Goal: Task Accomplishment & Management: Use online tool/utility

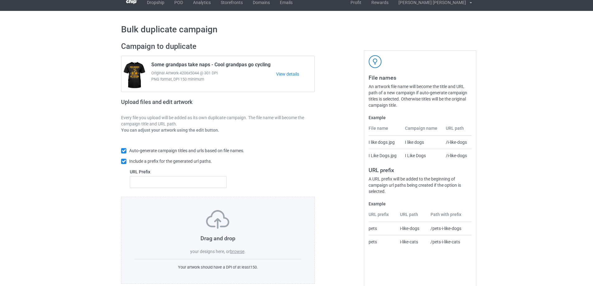
scroll to position [17, 0]
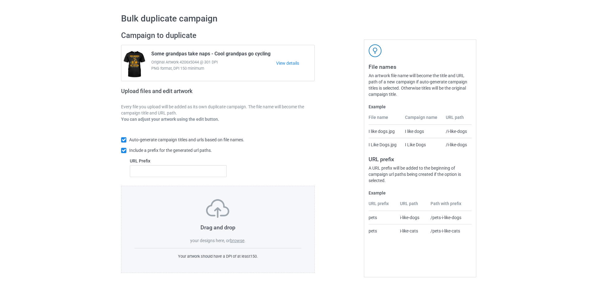
click at [238, 238] on label "browse" at bounding box center [237, 240] width 14 height 5
click at [0, 0] on input "browse" at bounding box center [0, 0] width 0 height 0
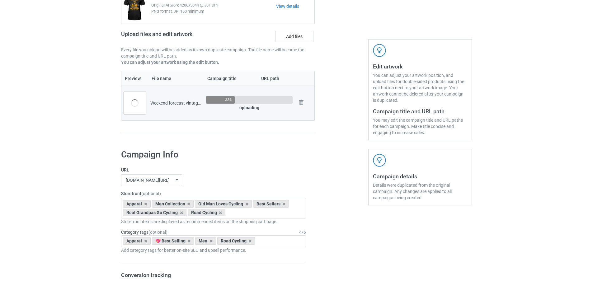
scroll to position [173, 0]
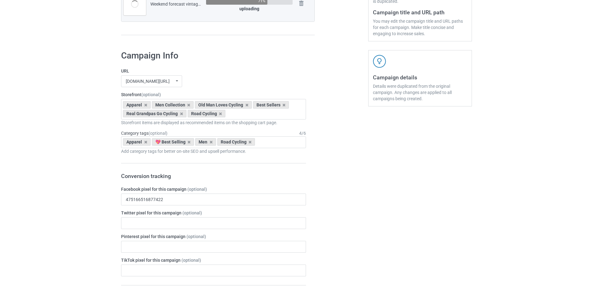
drag, startPoint x: 336, startPoint y: 109, endPoint x: 316, endPoint y: 109, distance: 20.2
click at [190, 142] on icon at bounding box center [188, 142] width 3 height 4
click at [282, 105] on icon at bounding box center [283, 105] width 3 height 4
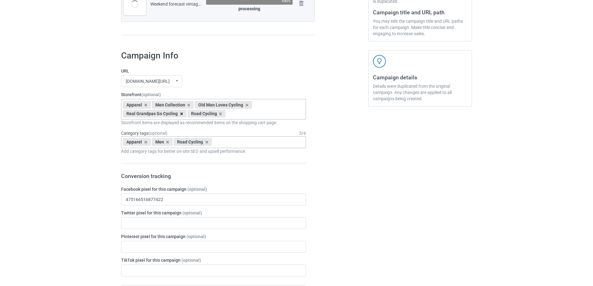
click at [181, 113] on icon at bounding box center [181, 114] width 3 height 4
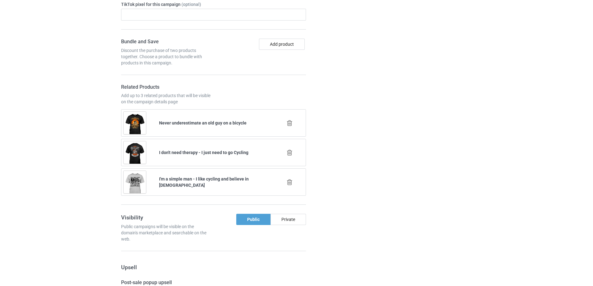
scroll to position [432, 0]
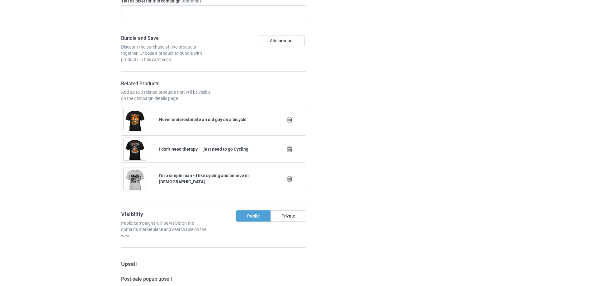
click at [358, 160] on div at bounding box center [341, 257] width 45 height 942
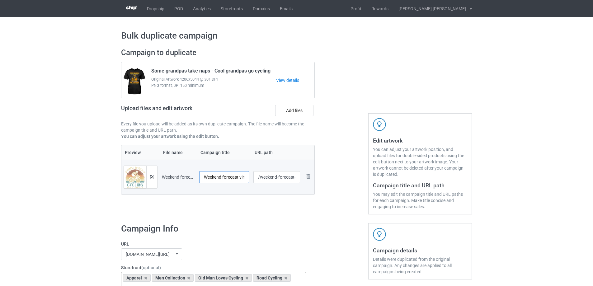
scroll to position [0, 27]
drag, startPoint x: 225, startPoint y: 179, endPoint x: 245, endPoint y: 177, distance: 20.6
click at [245, 177] on input "Weekend forecast vintage - Cycling" at bounding box center [224, 177] width 50 height 12
click at [218, 178] on input "Weekend forecast vintage - Cycling" at bounding box center [224, 177] width 50 height 12
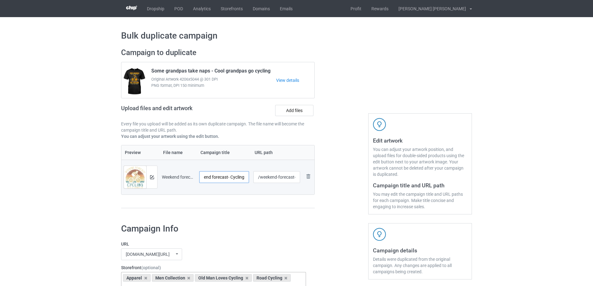
scroll to position [0, 11]
drag, startPoint x: 230, startPoint y: 178, endPoint x: 278, endPoint y: 177, distance: 48.2
click at [278, 177] on tr "Preview and edit artwork Weekend forecast vintage - Cycling.png Weekend forecas…" at bounding box center [217, 177] width 193 height 35
click at [243, 177] on input "Weekend forecast- Cycling" at bounding box center [224, 177] width 50 height 12
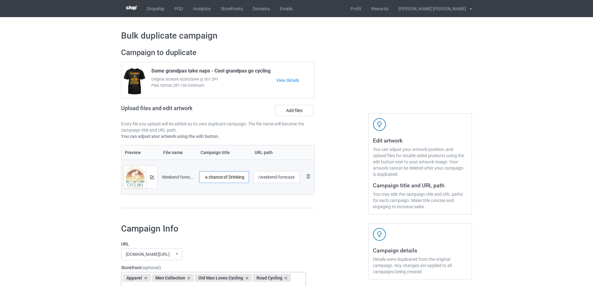
type input "Weekend forecast- Cycling with a chance of Drinking"
drag, startPoint x: 282, startPoint y: 179, endPoint x: 297, endPoint y: 177, distance: 15.4
click at [297, 177] on input "/weekend-forecast-vintage-cycling" at bounding box center [276, 177] width 47 height 12
click at [284, 177] on input "/weekend-forecast-vintage-cycling" at bounding box center [276, 177] width 47 height 12
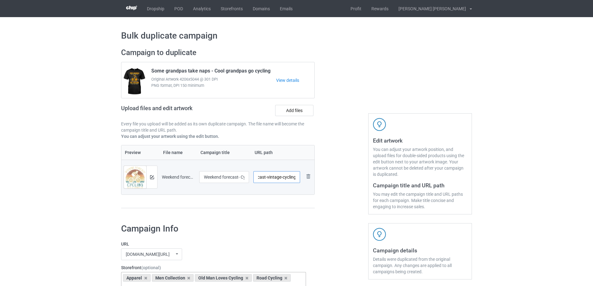
click at [277, 178] on input "/weekend-forecast-vintage-cycling" at bounding box center [276, 177] width 47 height 12
type input "/weekend-forecast-cycling"
drag, startPoint x: 285, startPoint y: 210, endPoint x: 285, endPoint y: 214, distance: 3.4
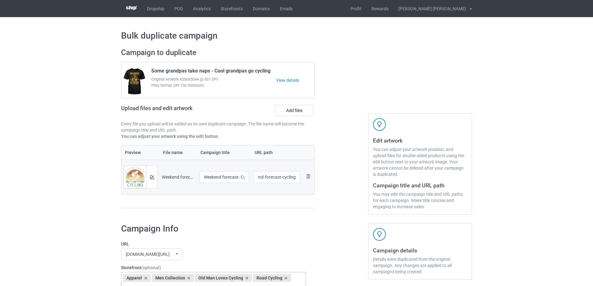
click at [285, 211] on div "Campaign to duplicate Some grandpas take naps - Cool grandpas go cycling Origin…" at bounding box center [218, 131] width 202 height 175
click at [156, 176] on div at bounding box center [151, 177] width 11 height 22
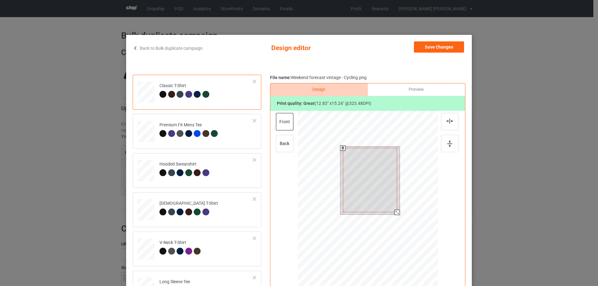
click at [394, 213] on div at bounding box center [396, 212] width 5 height 5
click at [394, 213] on div at bounding box center [396, 211] width 5 height 5
click at [382, 201] on div at bounding box center [369, 179] width 53 height 63
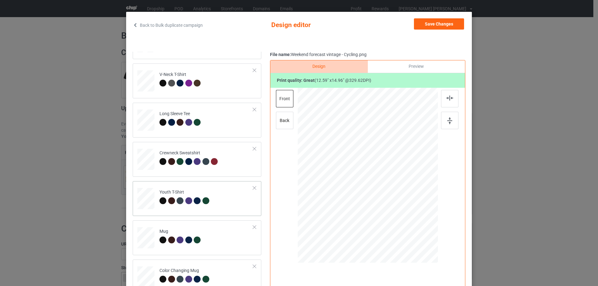
scroll to position [73, 0]
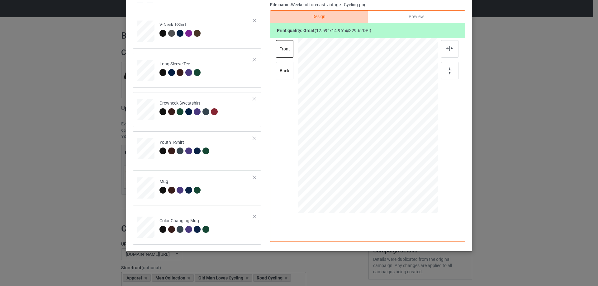
click at [223, 188] on td "Mug" at bounding box center [206, 186] width 101 height 27
click at [365, 125] on div at bounding box center [368, 126] width 84 height 100
click at [252, 176] on div at bounding box center [254, 177] width 4 height 4
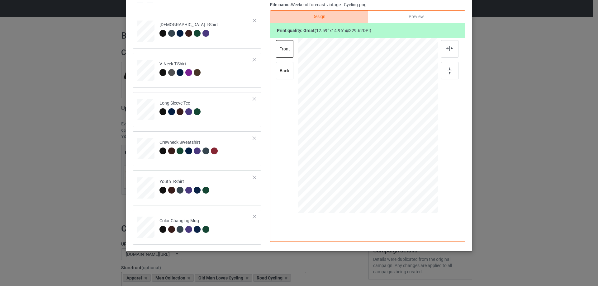
click at [252, 216] on div at bounding box center [254, 216] width 4 height 4
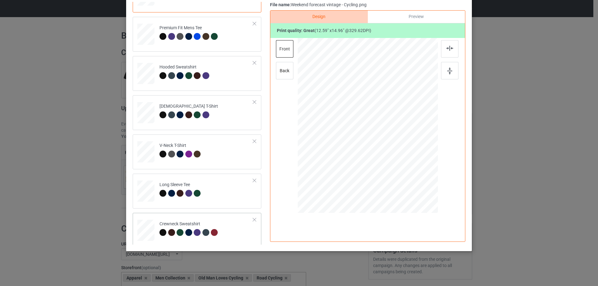
scroll to position [0, 0]
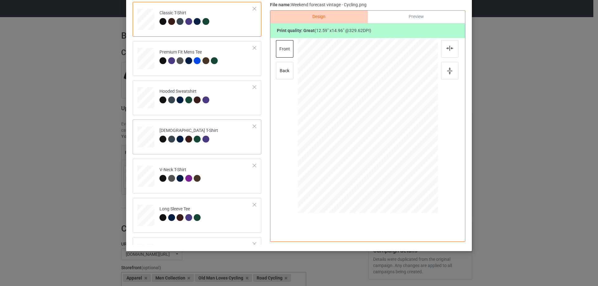
click at [252, 126] on div at bounding box center [254, 126] width 4 height 4
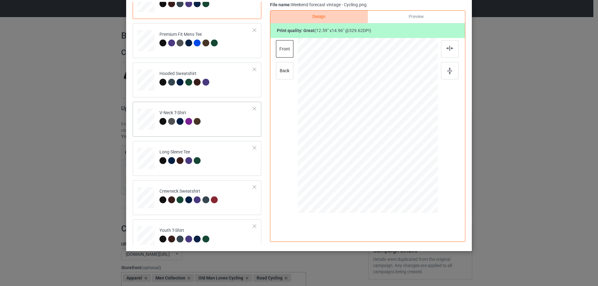
scroll to position [27, 0]
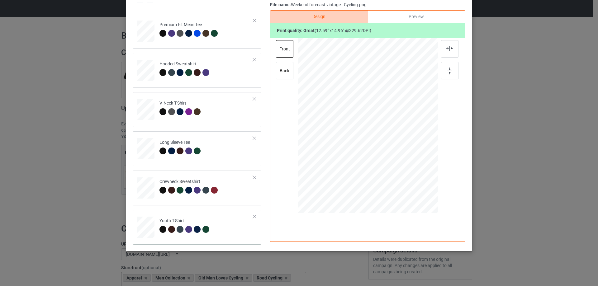
click at [252, 216] on div at bounding box center [254, 216] width 4 height 4
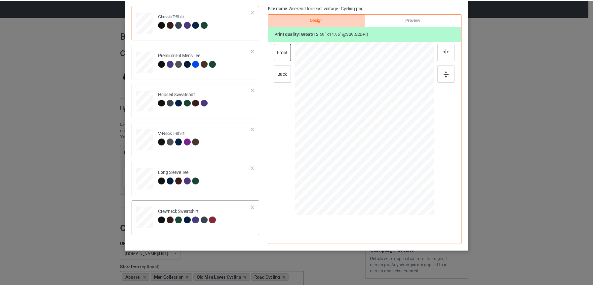
scroll to position [0, 0]
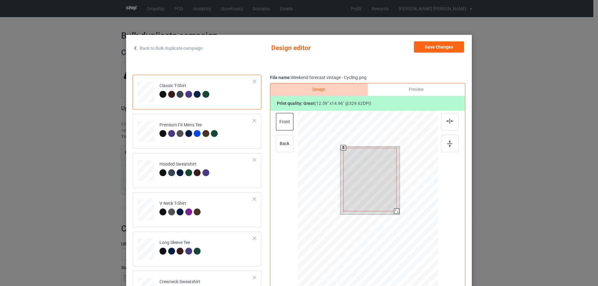
click at [375, 158] on div at bounding box center [369, 179] width 53 height 63
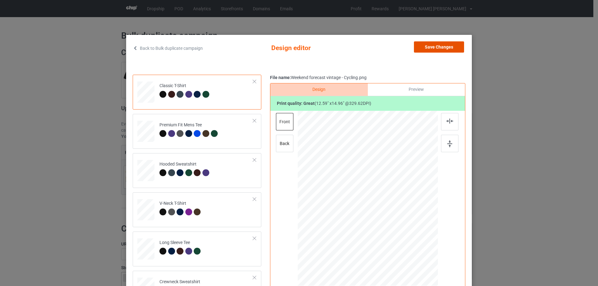
click at [442, 48] on button "Save Changes" at bounding box center [439, 46] width 50 height 11
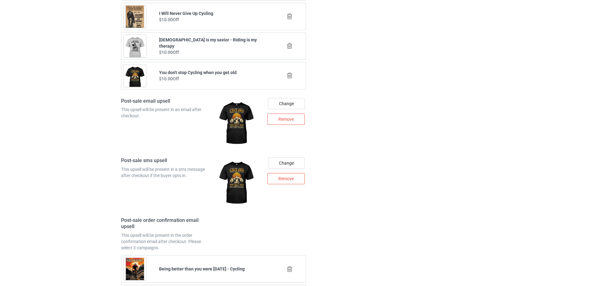
scroll to position [884, 0]
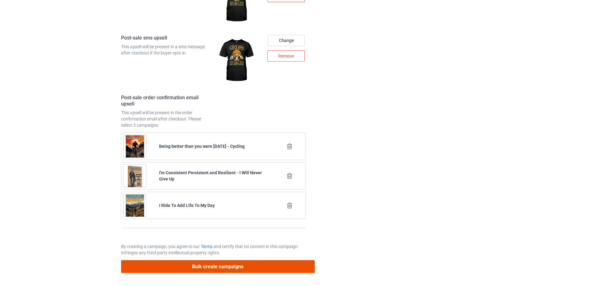
click at [212, 265] on button "Bulk create campaigns" at bounding box center [218, 266] width 194 height 13
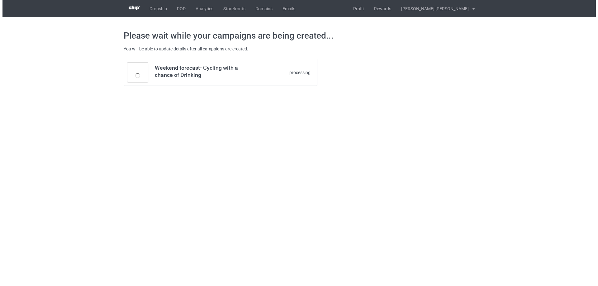
scroll to position [0, 0]
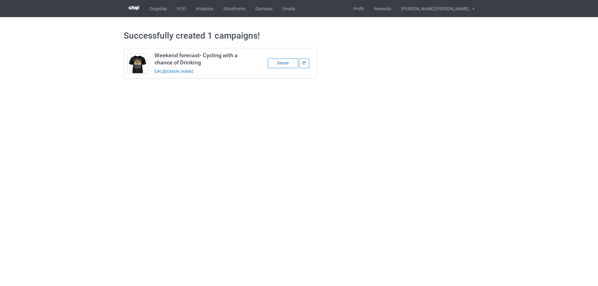
click at [277, 63] on div "Details" at bounding box center [283, 64] width 30 height 10
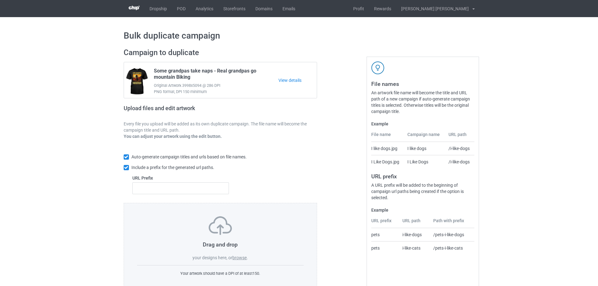
click at [329, 10] on div "Dropship POD Analytics Storefronts Domains Emails Profit Rewards [PERSON_NAME] …" at bounding box center [299, 8] width 351 height 17
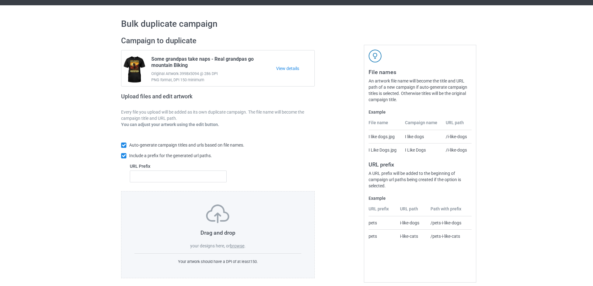
scroll to position [17, 0]
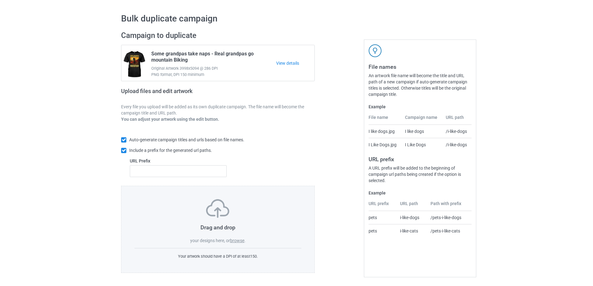
click at [238, 239] on label "browse" at bounding box center [237, 240] width 14 height 5
click at [0, 0] on input "browse" at bounding box center [0, 0] width 0 height 0
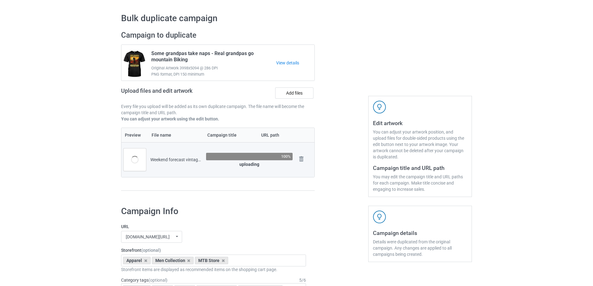
scroll to position [173, 0]
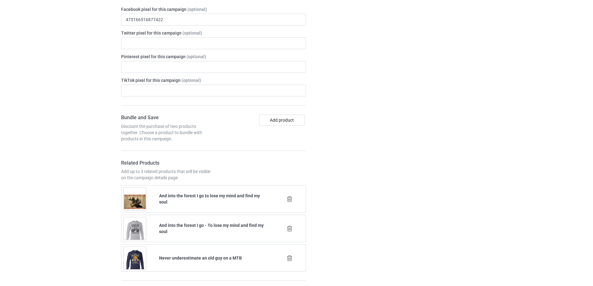
scroll to position [432, 0]
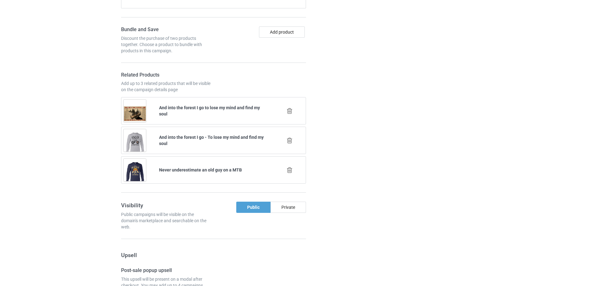
click at [360, 116] on div at bounding box center [341, 252] width 45 height 933
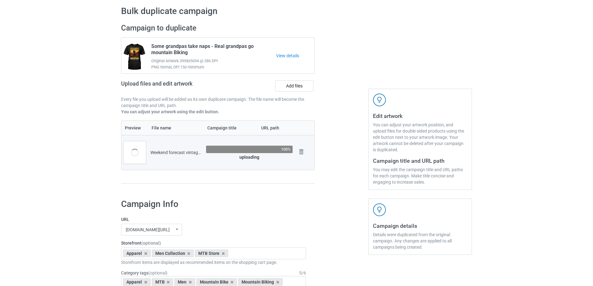
scroll to position [17, 0]
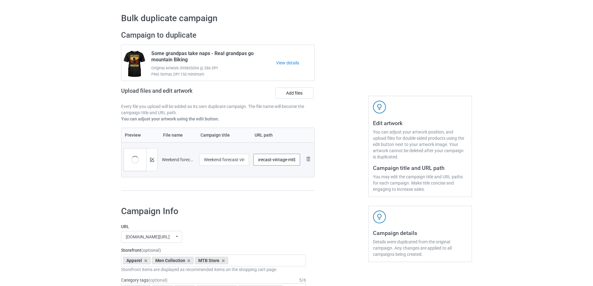
drag, startPoint x: 279, startPoint y: 160, endPoint x: 302, endPoint y: 159, distance: 23.0
click at [302, 159] on td "/weekend-forecast-vintage-mtb" at bounding box center [276, 159] width 51 height 35
click at [278, 160] on input "/weekend-forecast-vintage-mtb" at bounding box center [276, 160] width 47 height 12
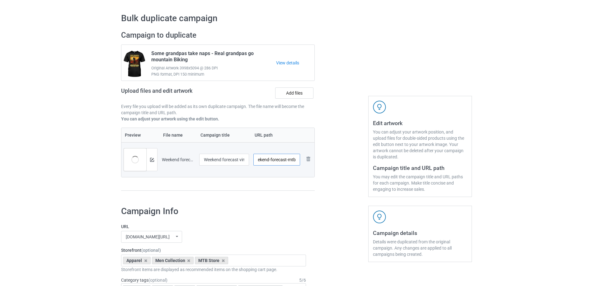
scroll to position [0, 7]
type input "/weekend-forecast-mtb"
click at [340, 171] on div at bounding box center [341, 113] width 45 height 175
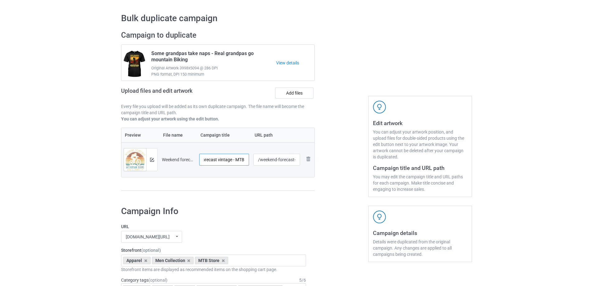
drag, startPoint x: 248, startPoint y: 159, endPoint x: 262, endPoint y: 159, distance: 14.3
click at [263, 159] on tr "Preview and edit artwork Weekend forecast vintage - MTB.png Weekend forecast vi…" at bounding box center [217, 159] width 193 height 35
click at [217, 158] on input "Weekend forecast vintage - MTB" at bounding box center [224, 160] width 50 height 12
click at [224, 159] on input "Weekend forecast vintage - MTB" at bounding box center [224, 160] width 50 height 12
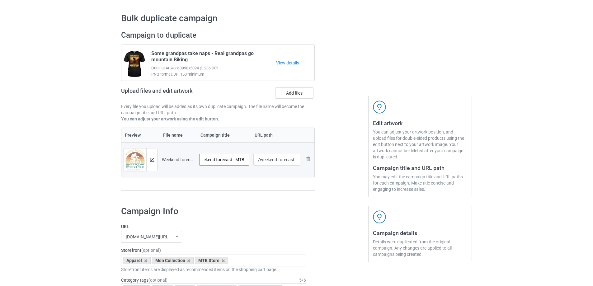
scroll to position [0, 7]
drag, startPoint x: 236, startPoint y: 160, endPoint x: 244, endPoint y: 160, distance: 8.7
click at [244, 160] on input "Weekend forecast - MTB" at bounding box center [224, 160] width 50 height 12
paste input "Cycling with a chance of Drinking"
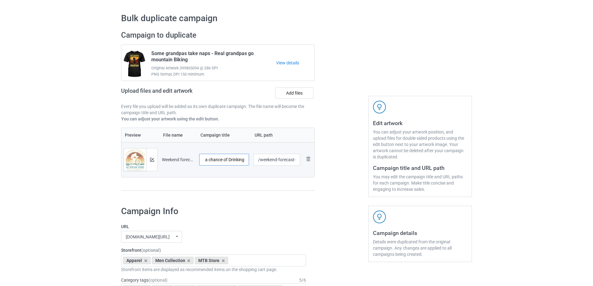
scroll to position [0, 0]
drag, startPoint x: 215, startPoint y: 161, endPoint x: 186, endPoint y: 162, distance: 29.6
click at [186, 162] on tr "Preview and edit artwork Weekend forecast vintage - MTB.png Weekend forecast - …" at bounding box center [217, 159] width 193 height 35
click at [238, 161] on input "Weekend forecast - MTB Cycling with a chance of Drinking" at bounding box center [224, 160] width 50 height 12
click at [244, 160] on input "Weekend forecast - MTB Cycling with a chance of Drinking" at bounding box center [224, 160] width 50 height 12
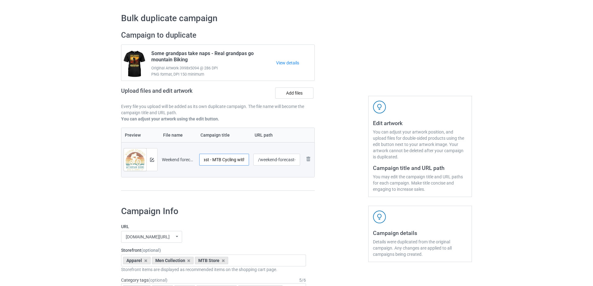
scroll to position [0, 33]
click at [224, 159] on input "Weekend forecast - MTB Cycling with a chance of Drinking" at bounding box center [224, 160] width 50 height 12
drag, startPoint x: 235, startPoint y: 162, endPoint x: 253, endPoint y: 162, distance: 17.7
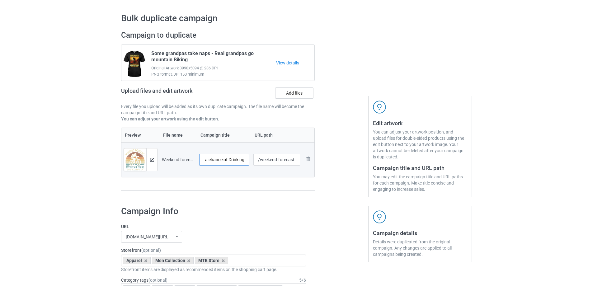
click at [253, 162] on tr "Preview and edit artwork Weekend forecast vintage - MTB.png Weekend forecast - …" at bounding box center [217, 159] width 193 height 35
type input "Weekend forecast - MTB with a chance of Drinking"
drag, startPoint x: 279, startPoint y: 159, endPoint x: 296, endPoint y: 159, distance: 17.4
click at [296, 159] on input "/weekend-forecast-mtb" at bounding box center [276, 160] width 47 height 12
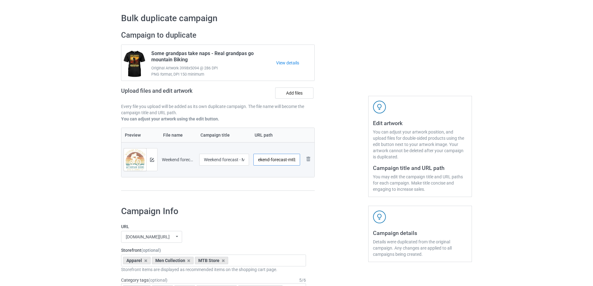
click at [285, 162] on input "/weekend-forecast-mtb" at bounding box center [276, 160] width 47 height 12
click at [338, 163] on div at bounding box center [341, 113] width 45 height 175
click at [150, 162] on button at bounding box center [152, 159] width 4 height 5
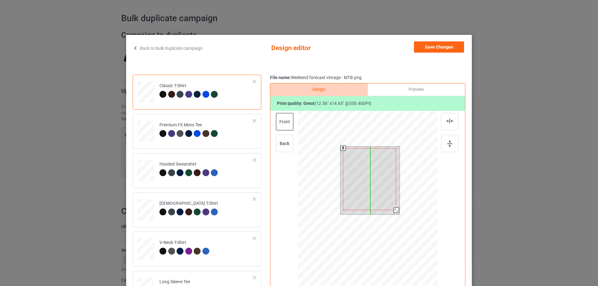
click at [377, 190] on div at bounding box center [369, 179] width 53 height 62
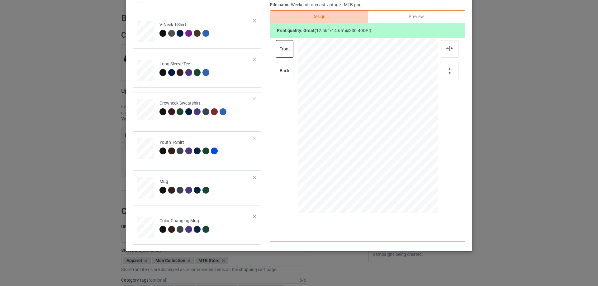
scroll to position [73, 0]
click at [252, 177] on div at bounding box center [254, 177] width 4 height 4
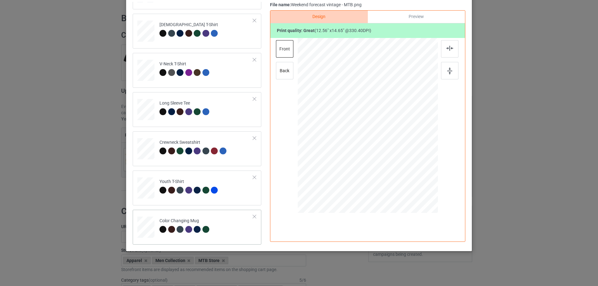
click at [252, 216] on div at bounding box center [254, 216] width 4 height 4
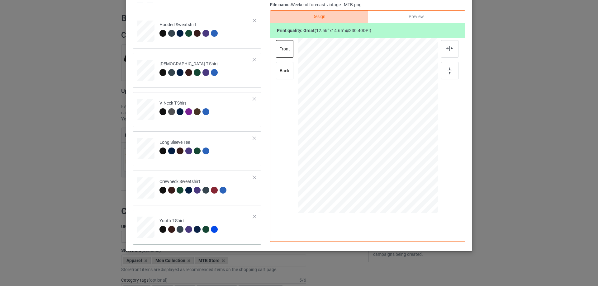
scroll to position [67, 0]
click at [252, 216] on div at bounding box center [254, 216] width 4 height 4
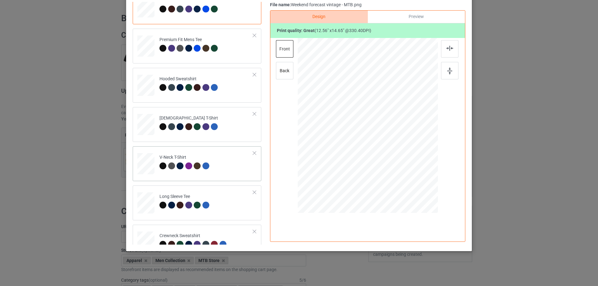
scroll to position [0, 0]
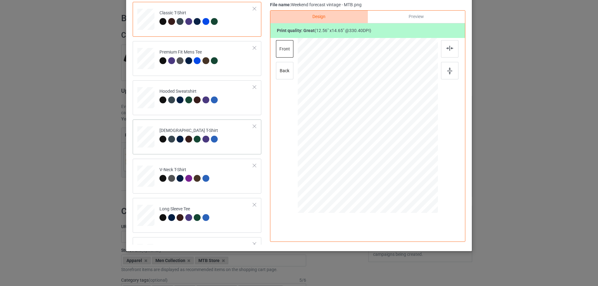
click at [252, 127] on div at bounding box center [254, 126] width 4 height 4
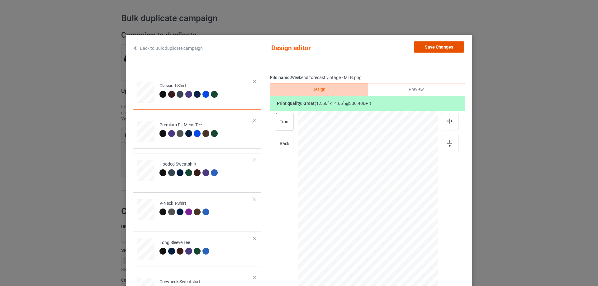
click at [428, 47] on button "Save Changes" at bounding box center [439, 46] width 50 height 11
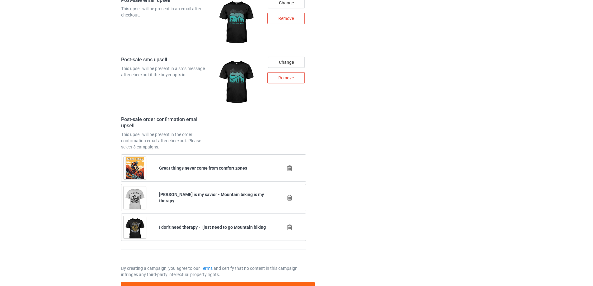
scroll to position [875, 0]
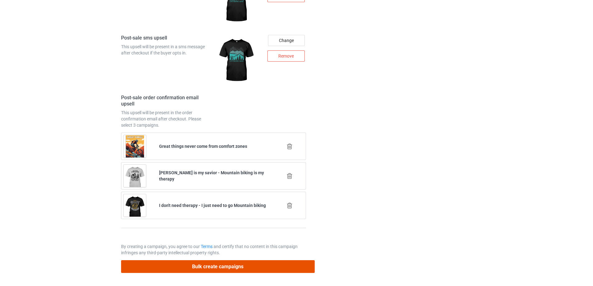
click at [218, 267] on button "Bulk create campaigns" at bounding box center [218, 266] width 194 height 13
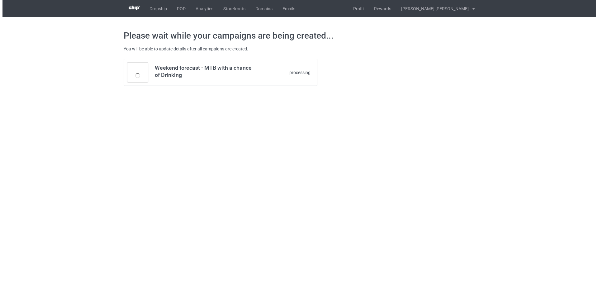
scroll to position [0, 0]
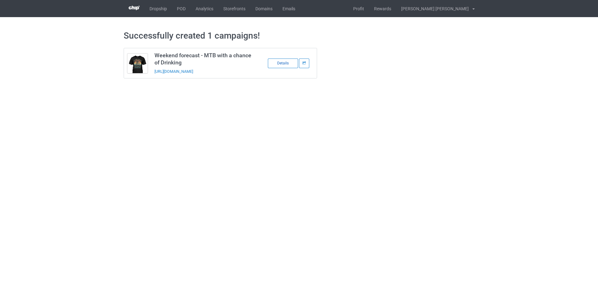
click at [284, 63] on div "Details" at bounding box center [283, 64] width 30 height 10
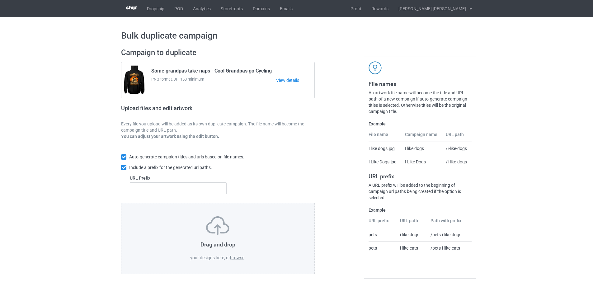
click at [101, 6] on div "Dropship POD Analytics Storefronts Domains Emails Profit Rewards [PERSON_NAME] …" at bounding box center [296, 8] width 593 height 17
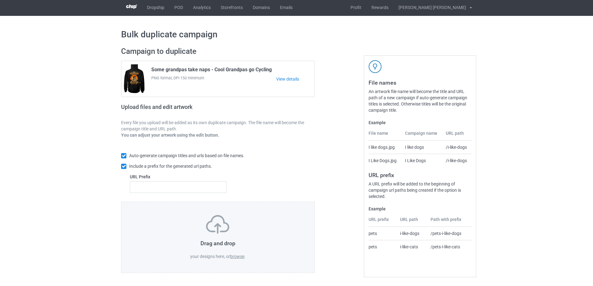
scroll to position [2, 0]
click at [239, 255] on label "browse" at bounding box center [237, 256] width 14 height 5
click at [0, 0] on input "browse" at bounding box center [0, 0] width 0 height 0
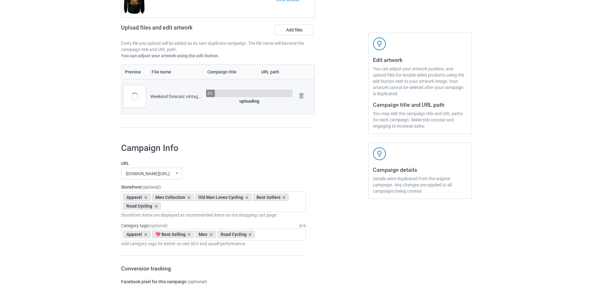
scroll to position [106, 0]
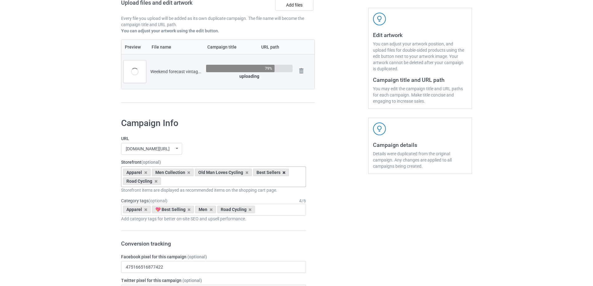
click at [283, 174] on icon at bounding box center [283, 173] width 3 height 4
click at [189, 209] on icon at bounding box center [188, 210] width 3 height 4
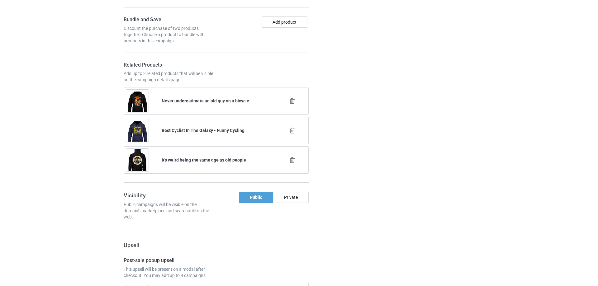
scroll to position [363, 0]
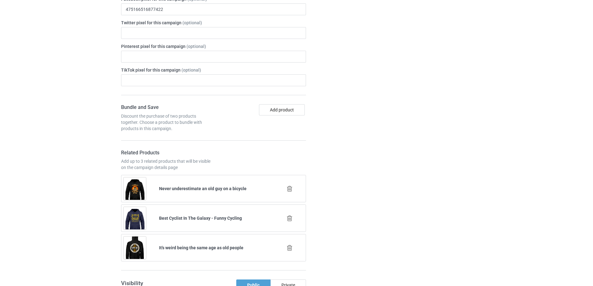
click at [289, 190] on icon at bounding box center [290, 188] width 8 height 7
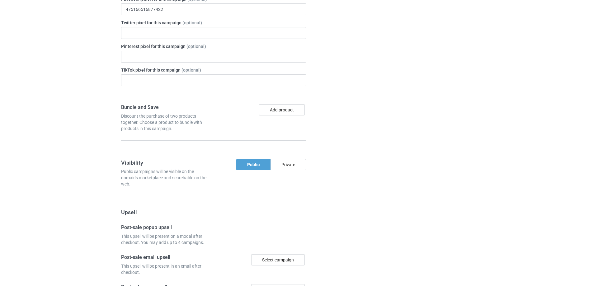
drag, startPoint x: 343, startPoint y: 191, endPoint x: 320, endPoint y: 177, distance: 27.4
click at [342, 190] on div at bounding box center [341, 131] width 45 height 550
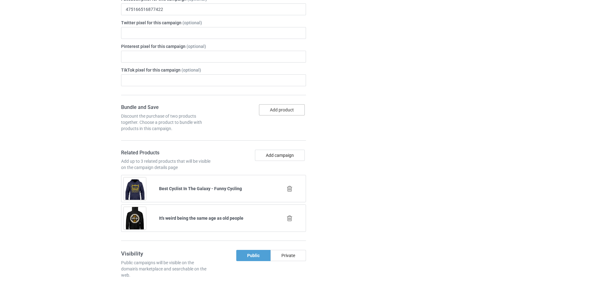
click at [289, 113] on button "Add product" at bounding box center [282, 109] width 46 height 11
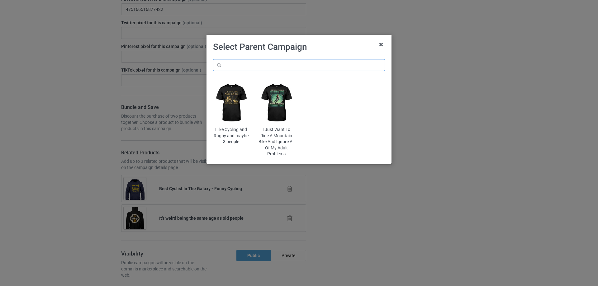
click at [308, 69] on input "text" at bounding box center [299, 65] width 172 height 12
type input "some grandpas"
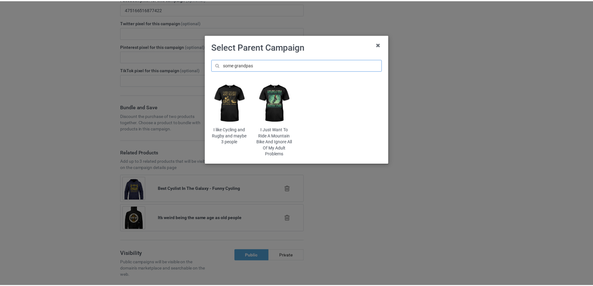
scroll to position [369, 0]
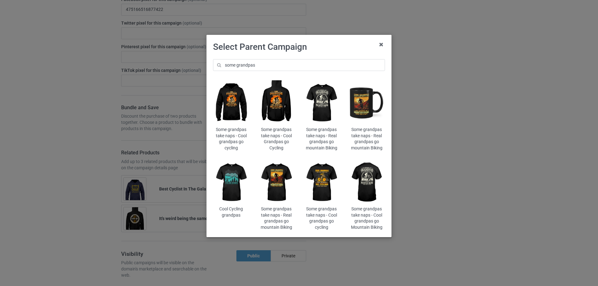
click at [322, 182] on img at bounding box center [321, 182] width 36 height 45
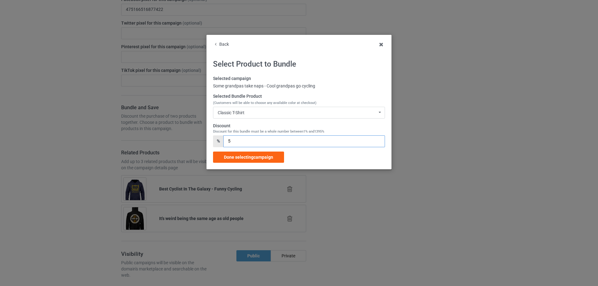
click at [231, 142] on input "5" at bounding box center [303, 141] width 161 height 12
click at [226, 142] on input "5" at bounding box center [303, 141] width 161 height 12
type input "15"
click at [237, 156] on span "Done selecting campaign" at bounding box center [248, 157] width 49 height 5
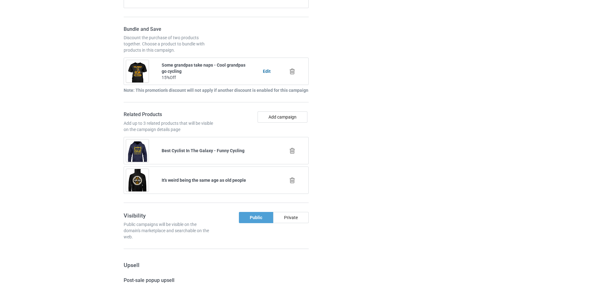
scroll to position [472, 0]
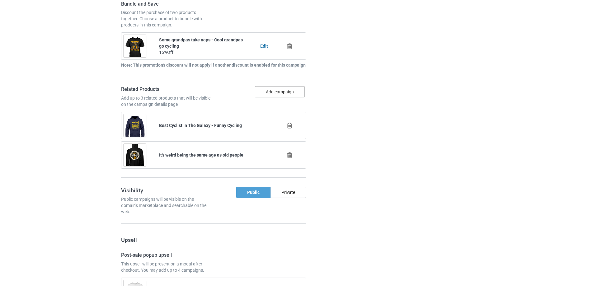
click at [288, 92] on button "Add campaign" at bounding box center [280, 91] width 50 height 11
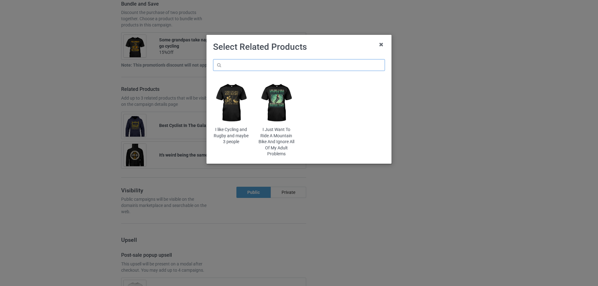
click at [291, 63] on input "text" at bounding box center [299, 65] width 172 height 12
type input "old guy"
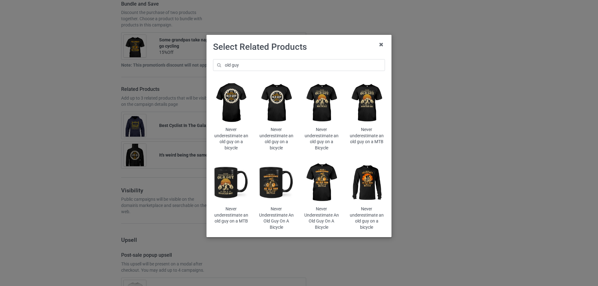
click at [323, 98] on img at bounding box center [321, 102] width 36 height 45
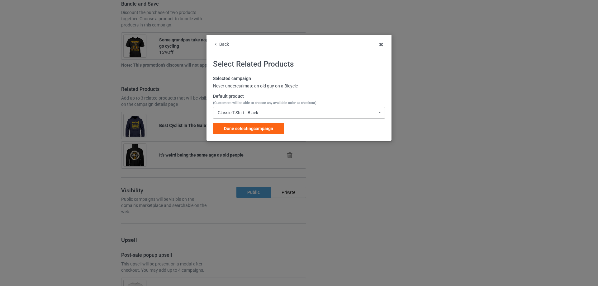
click at [274, 111] on div "Classic T-Shirt - Black Classic T-Shirt - Black Classic T-Shirt - Chocolate Cla…" at bounding box center [299, 113] width 172 height 12
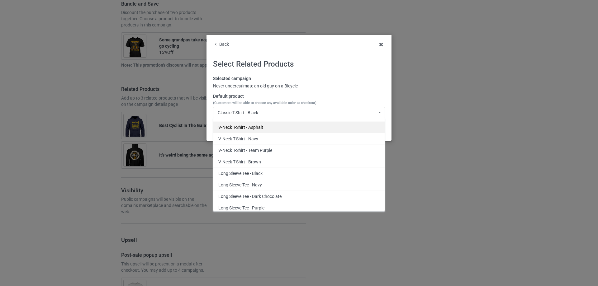
scroll to position [311, 0]
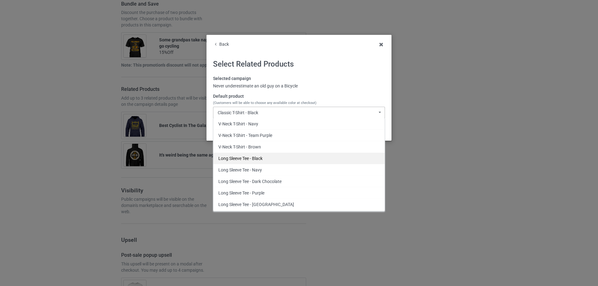
click at [282, 156] on div "Long Sleeve Tee - Black" at bounding box center [298, 159] width 171 height 12
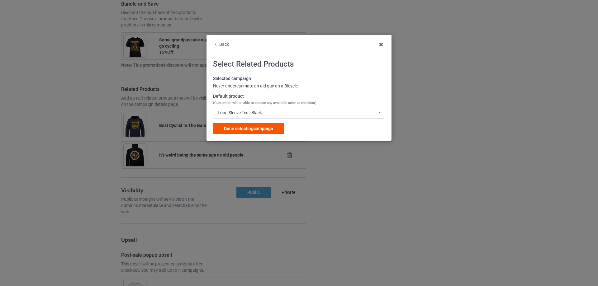
click at [257, 129] on span "Done selecting campaign" at bounding box center [248, 128] width 49 height 5
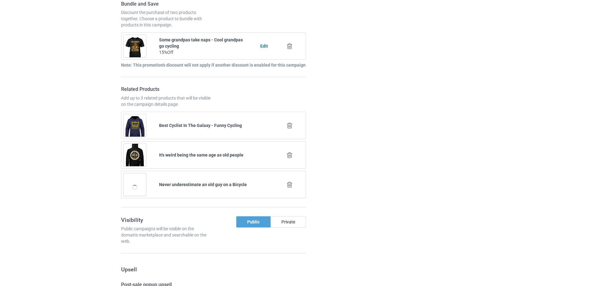
click at [353, 143] on div at bounding box center [341, 243] width 45 height 982
click at [289, 156] on icon at bounding box center [290, 155] width 8 height 7
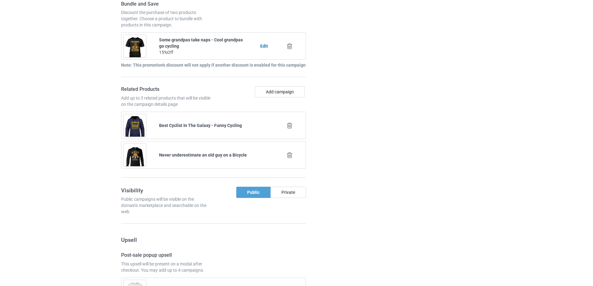
click at [340, 162] on div at bounding box center [341, 228] width 45 height 952
click at [284, 96] on button "Add campaign" at bounding box center [280, 91] width 50 height 11
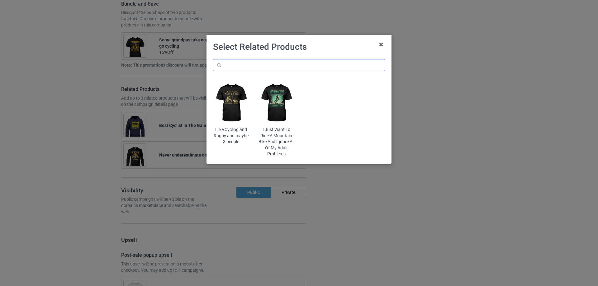
click at [304, 62] on input "text" at bounding box center [299, 65] width 172 height 12
type input "Cycling"
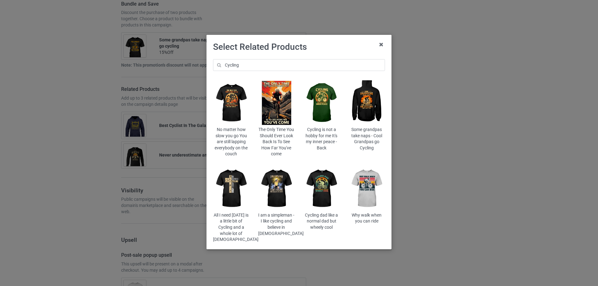
click at [232, 109] on img at bounding box center [231, 102] width 36 height 45
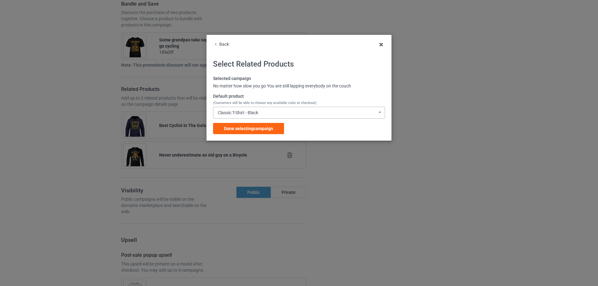
click at [253, 111] on div "Classic T-Shirt - Black" at bounding box center [238, 112] width 40 height 4
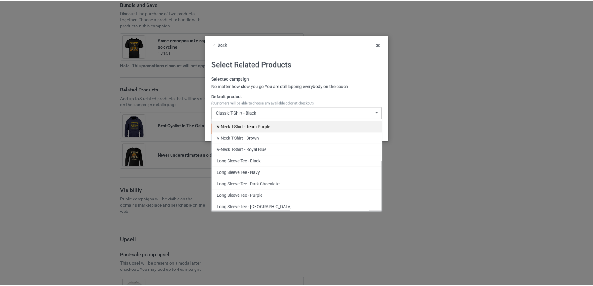
scroll to position [259, 0]
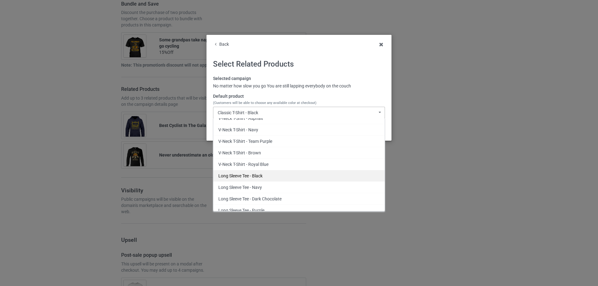
click at [263, 176] on div "Long Sleeve Tee - Black" at bounding box center [298, 176] width 171 height 12
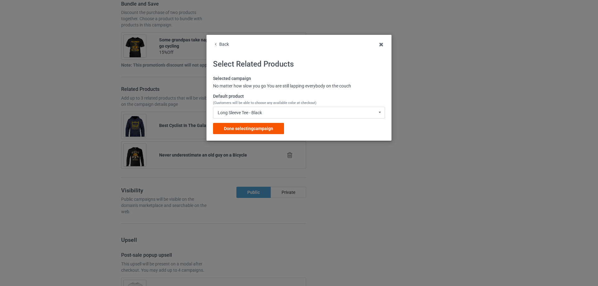
click at [261, 131] on span "Done selecting campaign" at bounding box center [248, 128] width 49 height 5
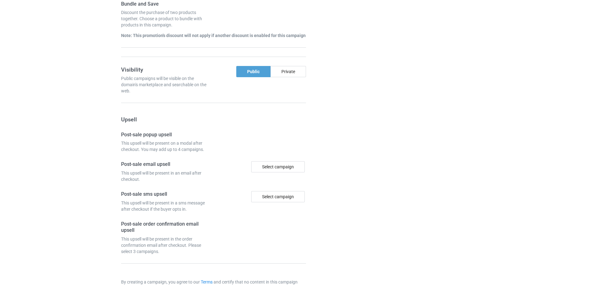
click at [340, 146] on div at bounding box center [341, 32] width 45 height 561
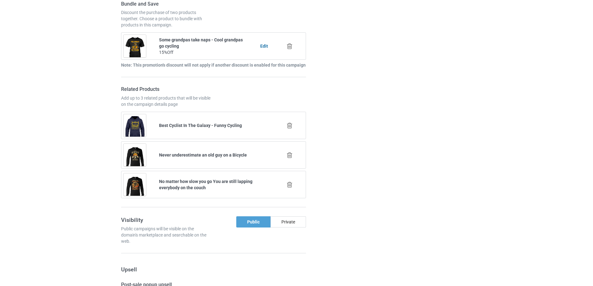
click at [289, 125] on icon at bounding box center [290, 125] width 8 height 7
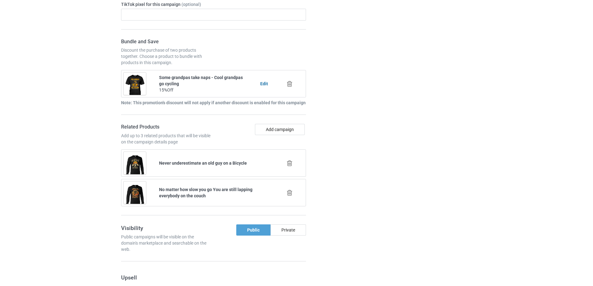
scroll to position [420, 0]
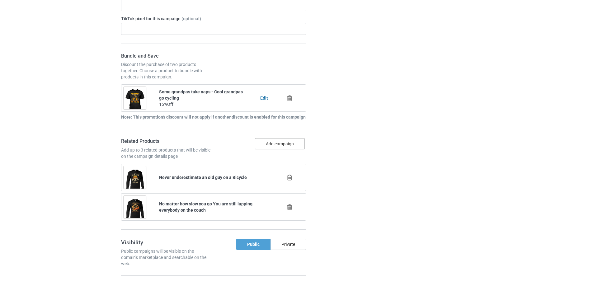
drag, startPoint x: 292, startPoint y: 140, endPoint x: 335, endPoint y: 149, distance: 43.3
click at [326, 148] on div "Campaign Info URL [DOMAIN_NAME][URL] undefined/ [DOMAIN_NAME][URL] [DOMAIN_NAME…" at bounding box center [296, 280] width 359 height 952
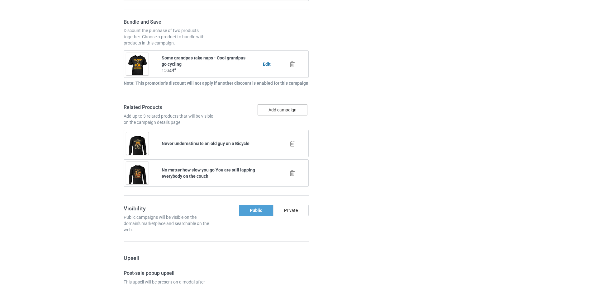
scroll to position [467, 0]
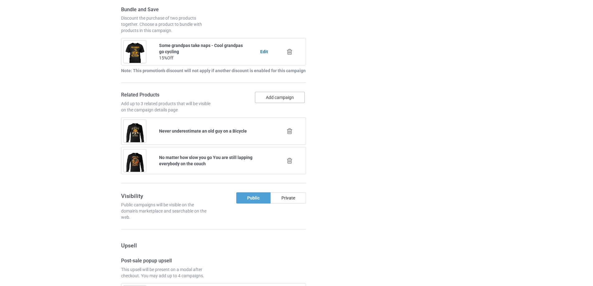
click at [287, 96] on button "Add campaign" at bounding box center [280, 97] width 50 height 11
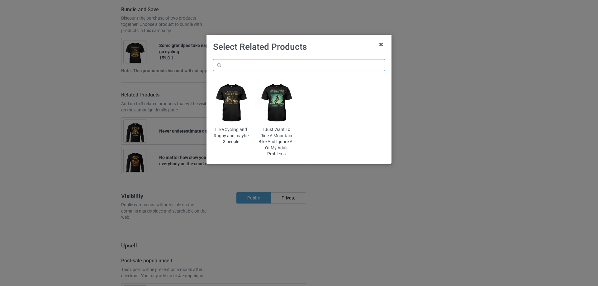
click at [304, 66] on input "text" at bounding box center [299, 65] width 172 height 12
type input "weekend forecast"
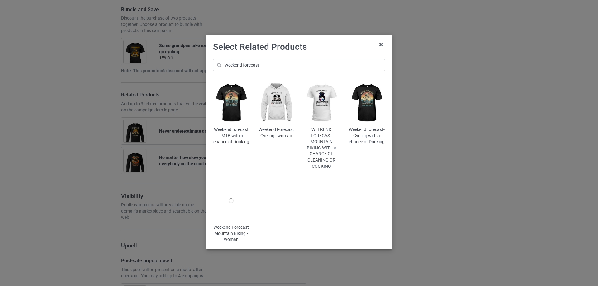
click at [234, 101] on img at bounding box center [231, 102] width 36 height 45
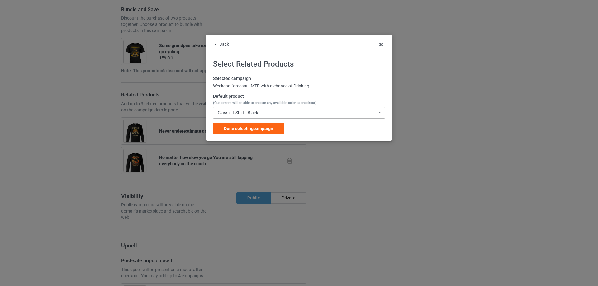
click at [261, 113] on div "Classic T-Shirt - Black Classic T-Shirt - Black Classic T-Shirt - Chocolate Cla…" at bounding box center [299, 113] width 172 height 12
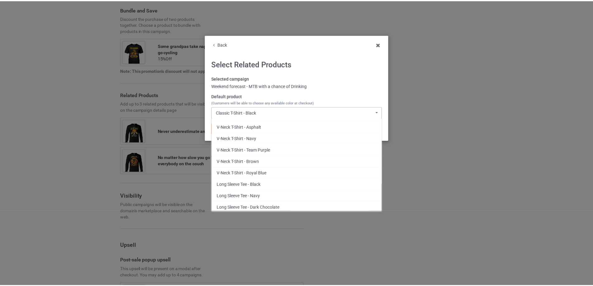
scroll to position [259, 0]
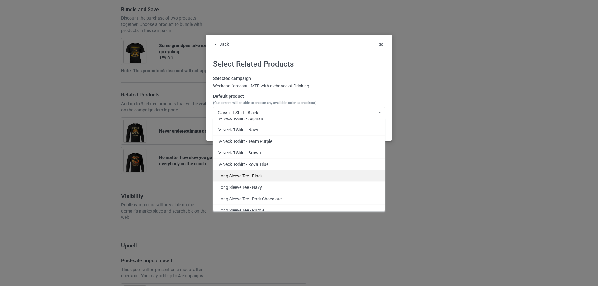
click at [259, 176] on div "Long Sleeve Tee - Black" at bounding box center [298, 176] width 171 height 12
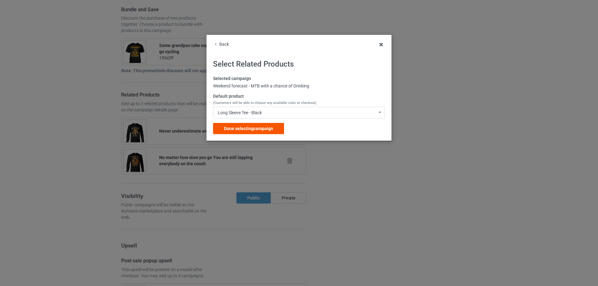
click at [265, 129] on span "Done selecting campaign" at bounding box center [248, 128] width 49 height 5
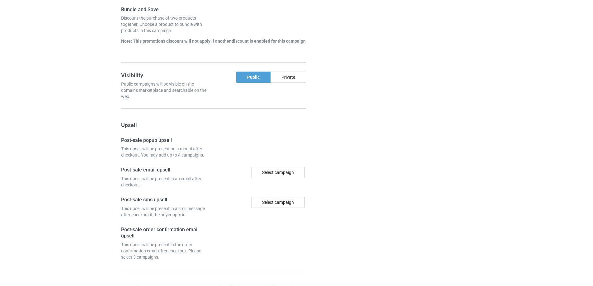
click at [335, 147] on div at bounding box center [341, 38] width 45 height 561
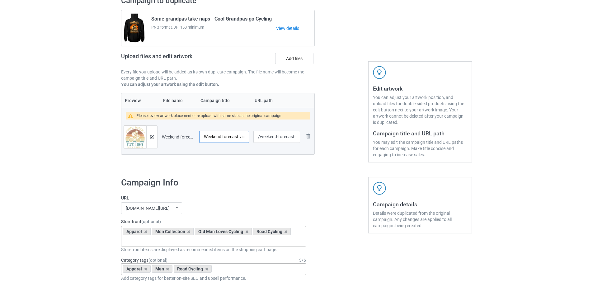
scroll to position [0, 27]
drag, startPoint x: 240, startPoint y: 138, endPoint x: 237, endPoint y: 139, distance: 3.2
click at [251, 140] on tr "Preview and edit artwork Weekend forecast vintage - Cycling.png Weekend forecas…" at bounding box center [217, 137] width 193 height 35
click at [219, 137] on input "Weekend forecast vintage - Cycling" at bounding box center [224, 137] width 50 height 12
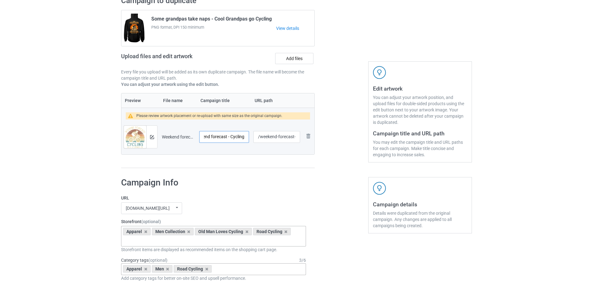
scroll to position [0, 12]
type input "Weekend forecast - Cycling"
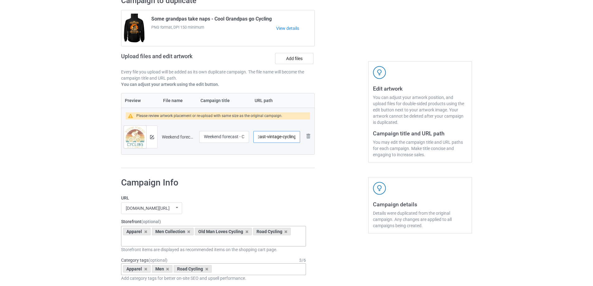
drag, startPoint x: 286, startPoint y: 138, endPoint x: 296, endPoint y: 139, distance: 10.1
click at [296, 139] on input "/weekend-forecast-vintage-cycling" at bounding box center [276, 137] width 47 height 12
click at [290, 138] on input "/weekend-forecast-vintage-cycling" at bounding box center [276, 137] width 47 height 12
click at [278, 137] on input "/weekend-forecast-vintage-cycling" at bounding box center [276, 137] width 47 height 12
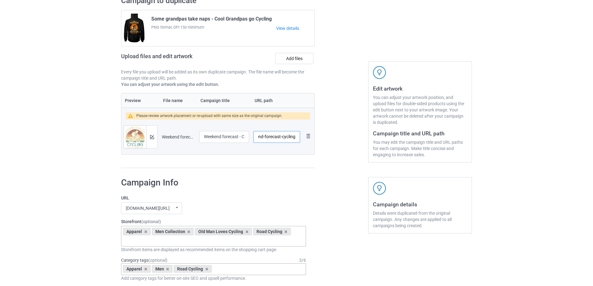
scroll to position [0, 13]
click at [289, 138] on input "/weekend-forecast-cycling" at bounding box center [276, 137] width 47 height 12
click at [151, 136] on img at bounding box center [152, 137] width 4 height 4
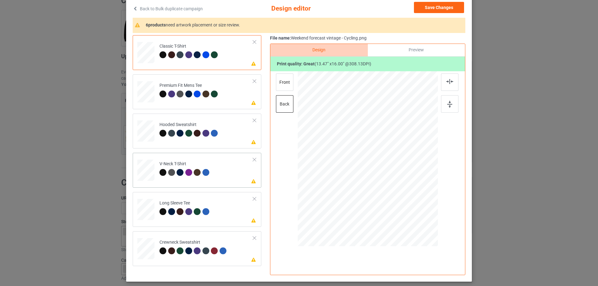
scroll to position [52, 0]
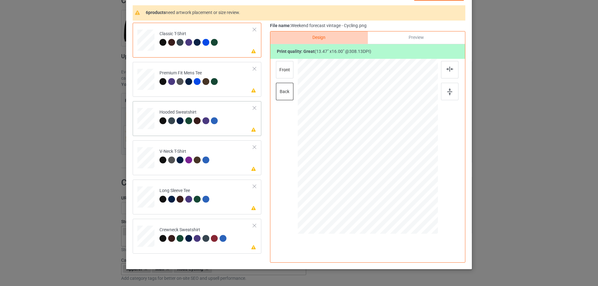
click at [226, 119] on td "Please review artwork placement Hooded Sweatshirt" at bounding box center [206, 117] width 101 height 27
click at [282, 92] on div "back" at bounding box center [284, 91] width 17 height 17
click at [280, 70] on div "front" at bounding box center [284, 69] width 17 height 17
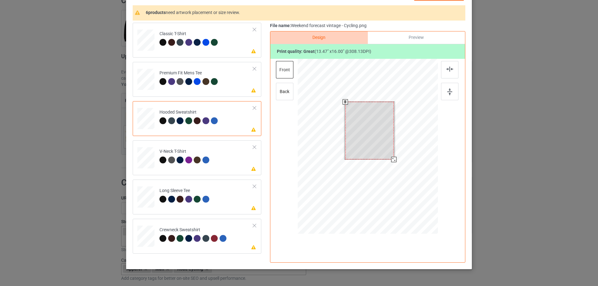
click at [369, 131] on div at bounding box center [369, 131] width 48 height 58
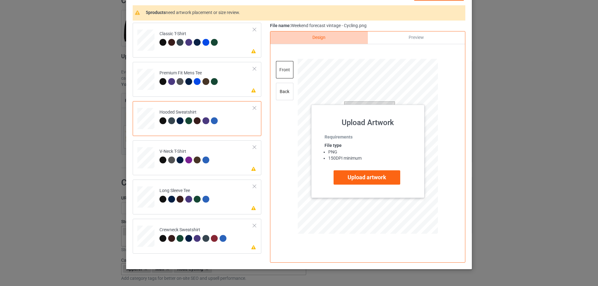
scroll to position [0, 0]
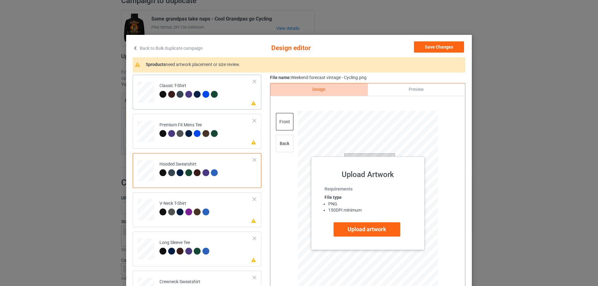
click at [228, 100] on td "Please review artwork placement Classic T-Shirt" at bounding box center [206, 90] width 101 height 27
click at [282, 147] on div "back" at bounding box center [284, 143] width 17 height 17
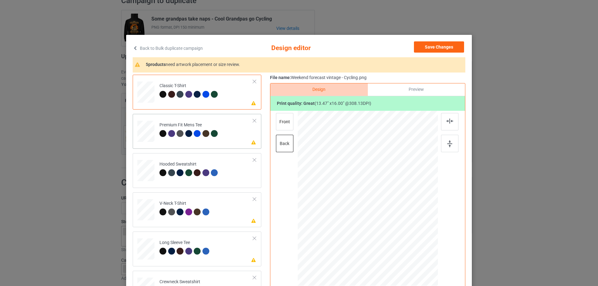
click at [227, 142] on td "Please review artwork placement Premium Fit Mens Tee" at bounding box center [206, 129] width 101 height 27
click at [276, 119] on div "front" at bounding box center [284, 121] width 17 height 17
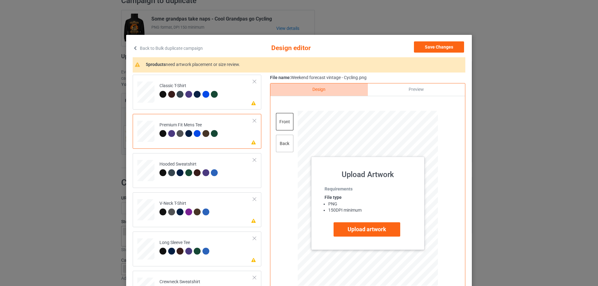
click at [277, 144] on div "back" at bounding box center [284, 143] width 17 height 17
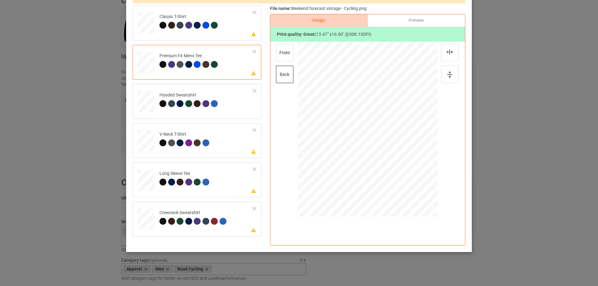
scroll to position [70, 0]
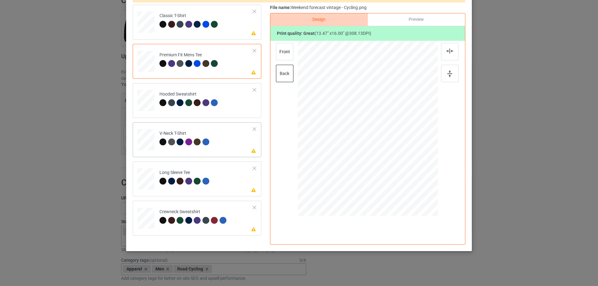
click at [226, 138] on td "Please review artwork placement V-Neck T-Shirt" at bounding box center [206, 138] width 101 height 27
click at [280, 54] on div "front" at bounding box center [284, 51] width 17 height 17
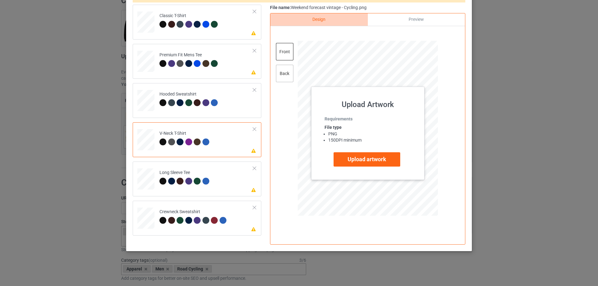
click at [280, 73] on div "back" at bounding box center [284, 73] width 17 height 17
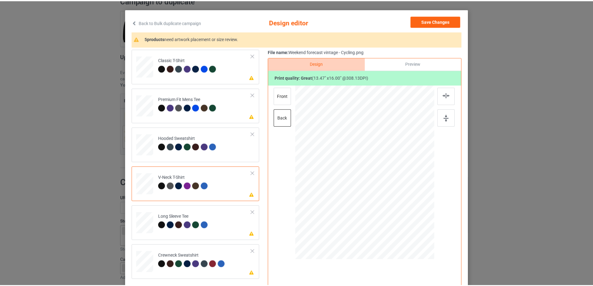
scroll to position [0, 0]
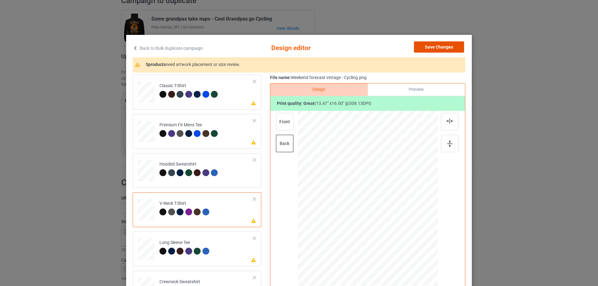
click at [442, 45] on button "Save Changes" at bounding box center [439, 46] width 50 height 11
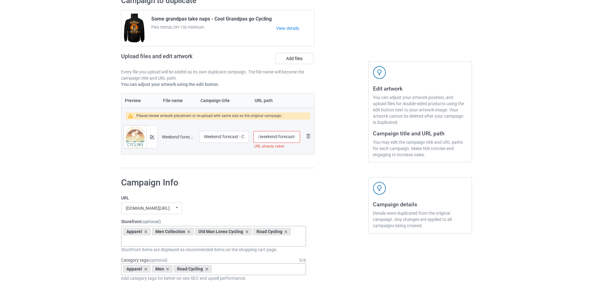
scroll to position [0, 13]
drag, startPoint x: 280, startPoint y: 139, endPoint x: 300, endPoint y: 138, distance: 20.2
click at [300, 138] on td "/weekend-forecast-cycling URL already taken" at bounding box center [276, 137] width 51 height 35
click at [295, 138] on input "/weekend-forecast-cycling" at bounding box center [276, 137] width 47 height 12
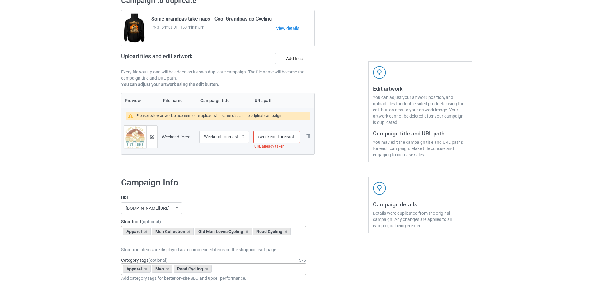
scroll to position [0, 0]
click at [259, 138] on input "/weekend-forecast" at bounding box center [276, 137] width 47 height 12
paste input "cycling"
type input "/cycling-weekend-forecast"
click at [370, 156] on div "Edit artwork You can adjust your artwork position, and upload files for double-…" at bounding box center [420, 111] width 104 height 101
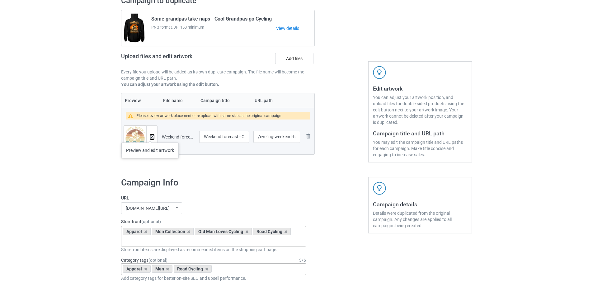
click at [150, 136] on img at bounding box center [152, 137] width 4 height 4
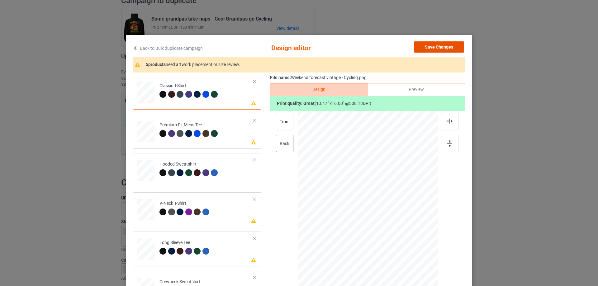
click at [440, 49] on button "Save Changes" at bounding box center [439, 46] width 50 height 11
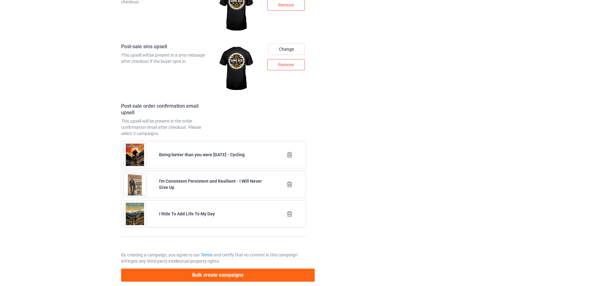
scroll to position [930, 0]
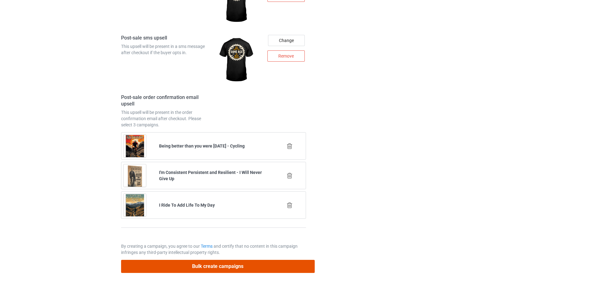
click at [234, 270] on button "Bulk create campaigns" at bounding box center [218, 266] width 194 height 13
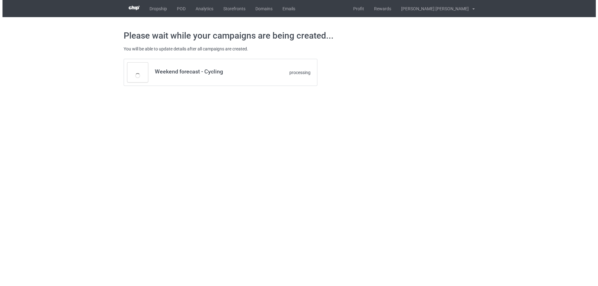
scroll to position [0, 0]
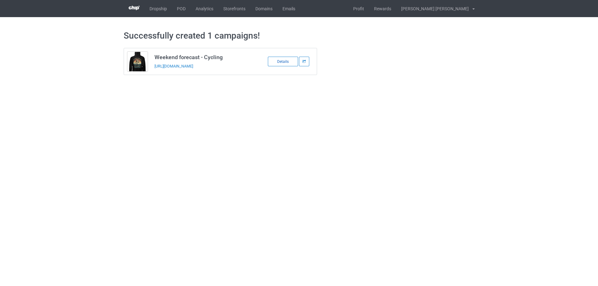
click at [279, 61] on div "Details" at bounding box center [283, 62] width 30 height 10
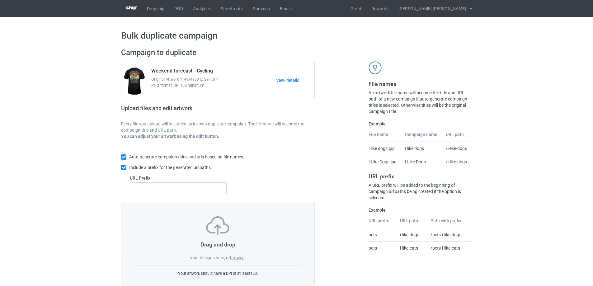
click at [83, 11] on div "Dropship POD Analytics Storefronts Domains Emails Profit Rewards [PERSON_NAME] …" at bounding box center [296, 8] width 593 height 17
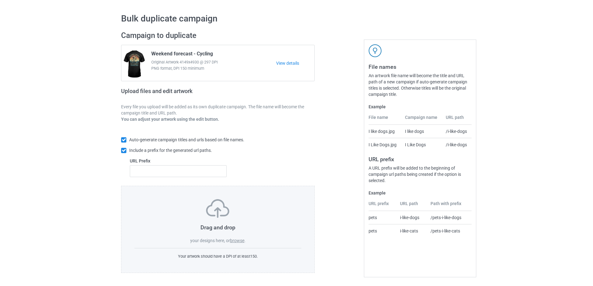
click at [238, 241] on label "browse" at bounding box center [237, 240] width 14 height 5
click at [0, 0] on input "browse" at bounding box center [0, 0] width 0 height 0
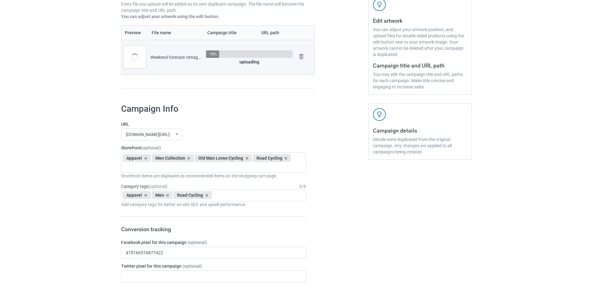
scroll to position [121, 0]
click at [285, 159] on icon at bounding box center [285, 157] width 3 height 4
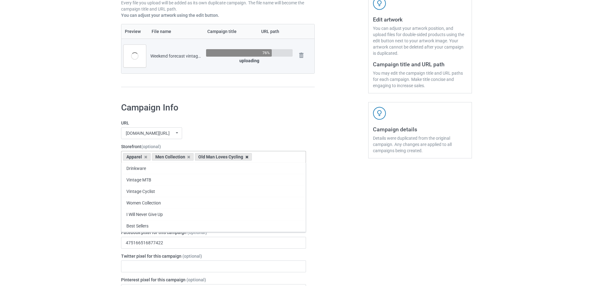
click at [245, 158] on icon at bounding box center [246, 157] width 3 height 4
click at [210, 157] on div "Apparel Men Collection Drinkware Vintage MTB Vintage Cyclist Old Man Loves Cycl…" at bounding box center [213, 157] width 185 height 12
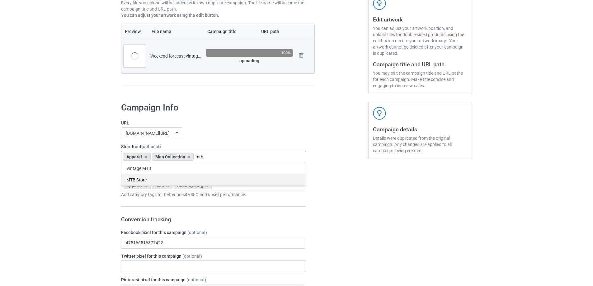
type input "mtb"
click at [159, 180] on div "MTB Store" at bounding box center [213, 180] width 184 height 12
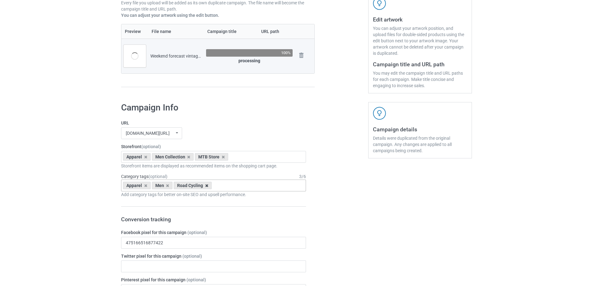
click at [206, 186] on icon at bounding box center [206, 186] width 3 height 4
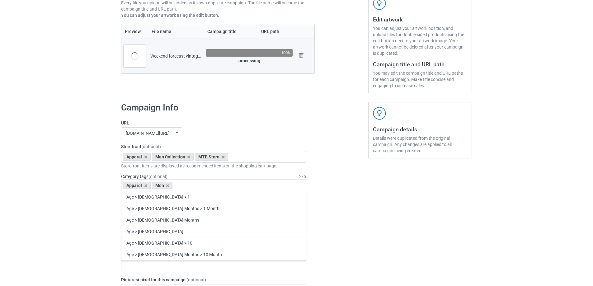
click at [206, 186] on div "Apparel Men Age > 1-19 > 1 Age > 1-12 Months > 1 Month Age > 1-12 Months Age > …" at bounding box center [213, 186] width 185 height 12
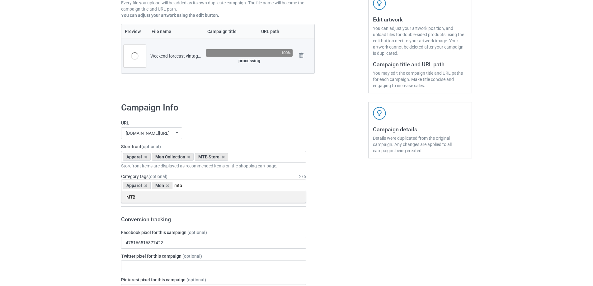
type input "mtb"
click at [191, 198] on div "MTB" at bounding box center [213, 197] width 184 height 12
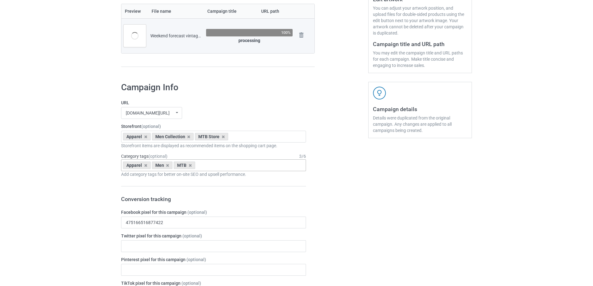
scroll to position [381, 0]
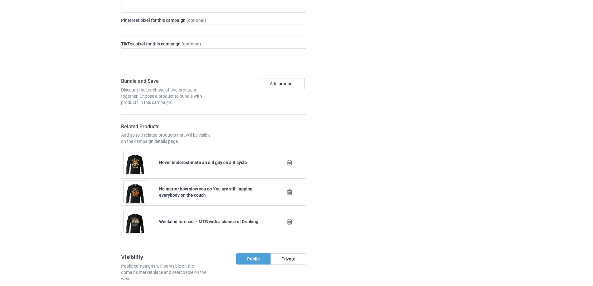
click at [289, 161] on icon at bounding box center [290, 162] width 8 height 7
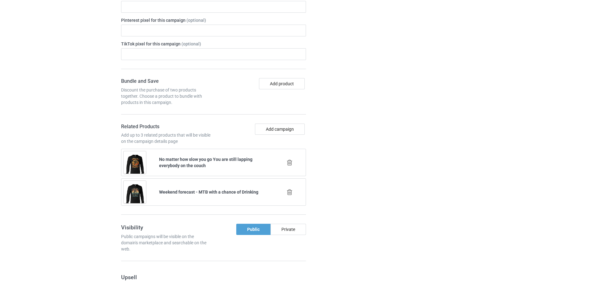
click at [290, 163] on icon at bounding box center [290, 162] width 8 height 7
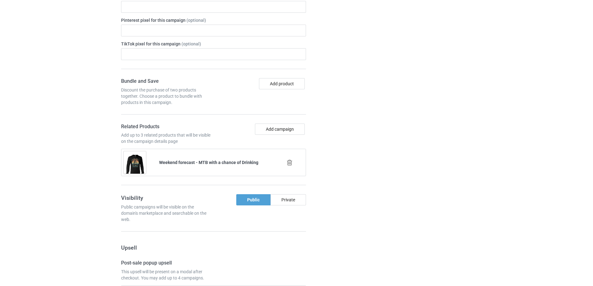
click at [290, 163] on icon at bounding box center [290, 162] width 8 height 7
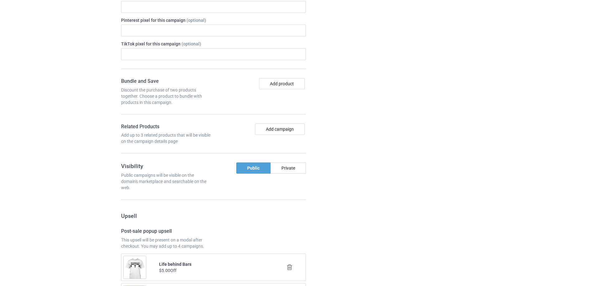
click at [349, 163] on div at bounding box center [341, 259] width 45 height 842
click at [292, 131] on button "Add campaign" at bounding box center [280, 129] width 50 height 11
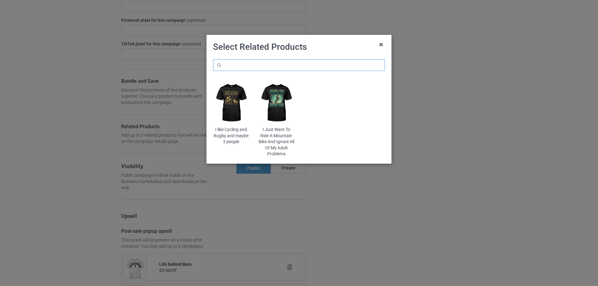
click at [321, 61] on input "text" at bounding box center [299, 65] width 172 height 12
type input "forest"
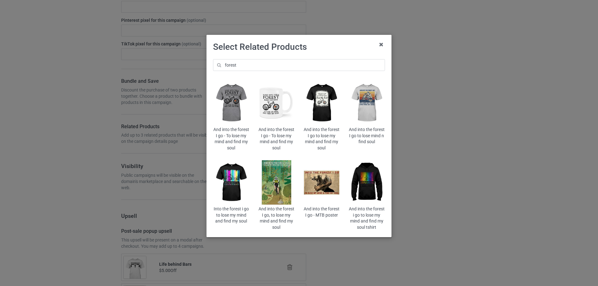
click at [235, 104] on img at bounding box center [231, 102] width 36 height 45
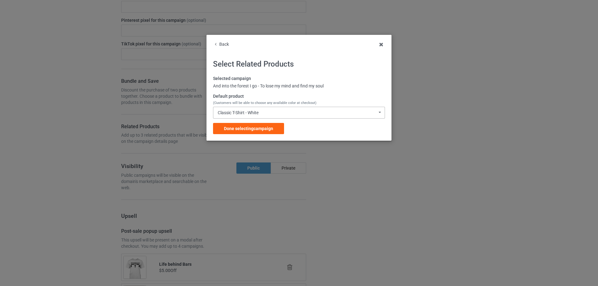
click at [247, 111] on div "Classic T-Shirt - White" at bounding box center [238, 112] width 41 height 4
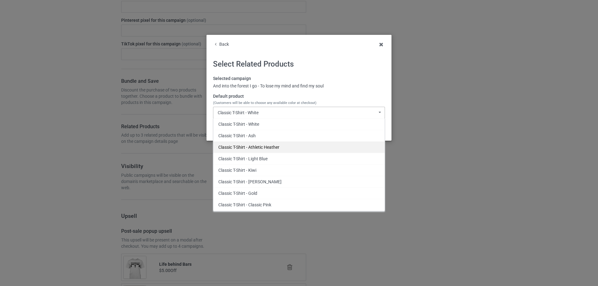
click at [264, 144] on div "Classic T-Shirt - Athletic Heather" at bounding box center [298, 147] width 171 height 12
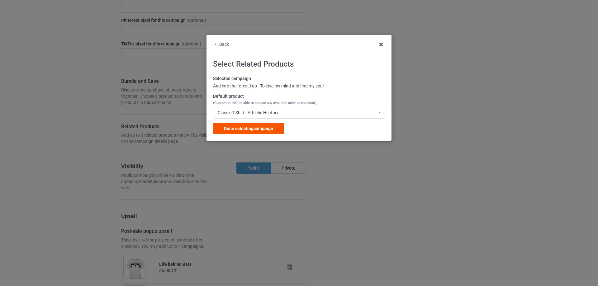
click at [263, 128] on span "Done selecting campaign" at bounding box center [248, 128] width 49 height 5
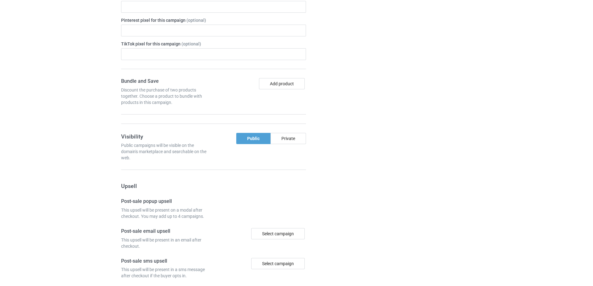
click at [348, 124] on div at bounding box center [341, 108] width 45 height 541
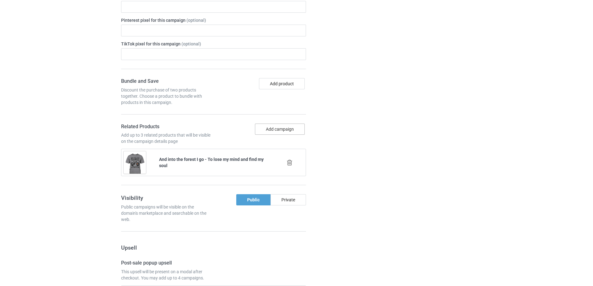
click at [282, 130] on button "Add campaign" at bounding box center [280, 129] width 50 height 11
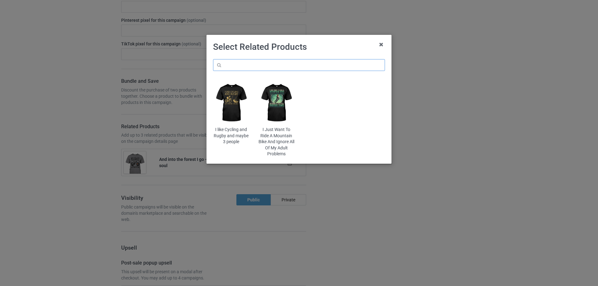
click at [306, 68] on input "text" at bounding box center [299, 65] width 172 height 12
type input "0806"
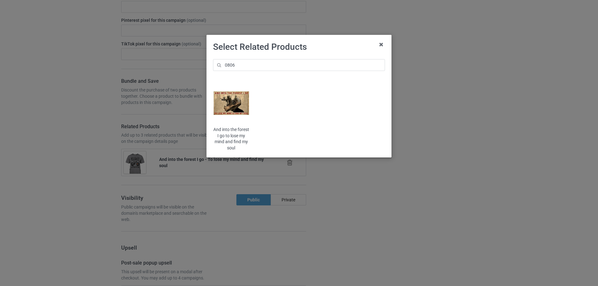
click at [234, 110] on img at bounding box center [231, 102] width 36 height 45
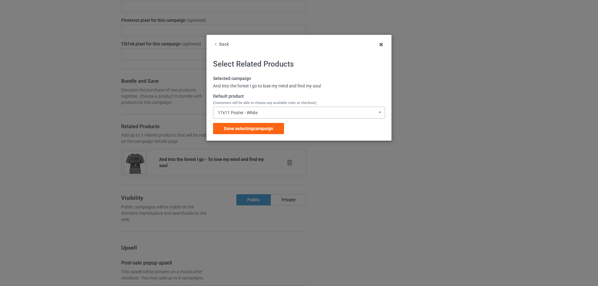
click at [257, 111] on div "17x11 Poster - White" at bounding box center [238, 112] width 40 height 4
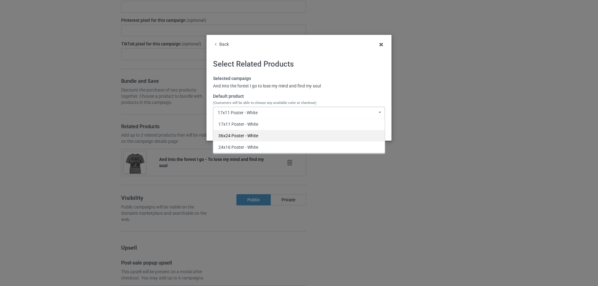
click at [241, 135] on div "36x24 Poster - White" at bounding box center [298, 136] width 171 height 12
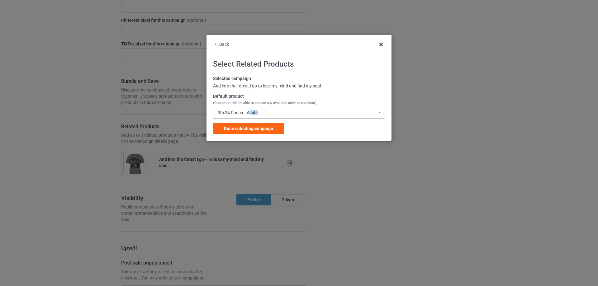
click at [250, 115] on div "36x24 Poster - White 17x11 Poster - White 36x24 Poster - White 24x16 Poster - W…" at bounding box center [299, 113] width 172 height 12
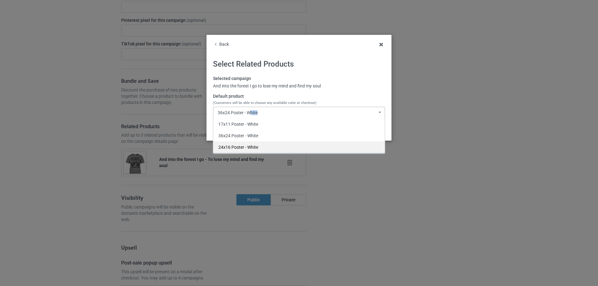
click at [234, 148] on div "24x16 Poster - White" at bounding box center [298, 147] width 171 height 12
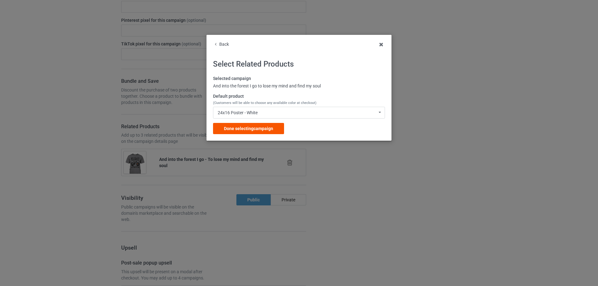
click at [247, 129] on span "Done selecting campaign" at bounding box center [248, 128] width 49 height 5
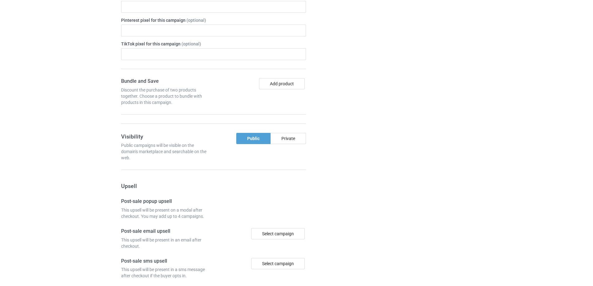
click at [346, 130] on div at bounding box center [341, 108] width 45 height 541
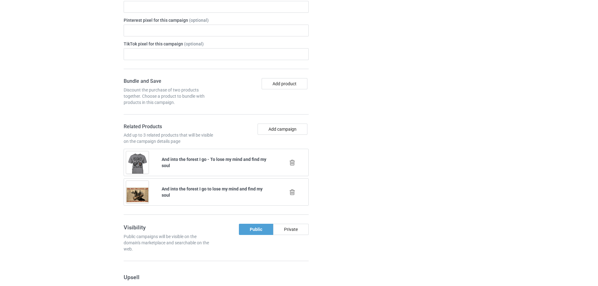
scroll to position [484, 0]
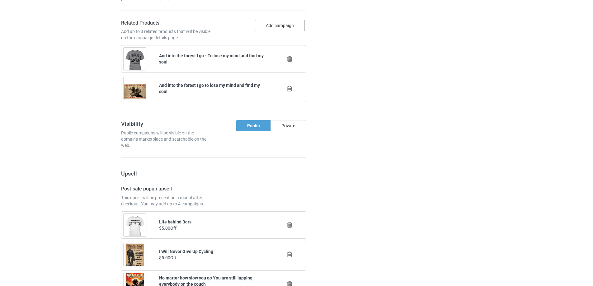
click at [292, 27] on button "Add campaign" at bounding box center [280, 25] width 50 height 11
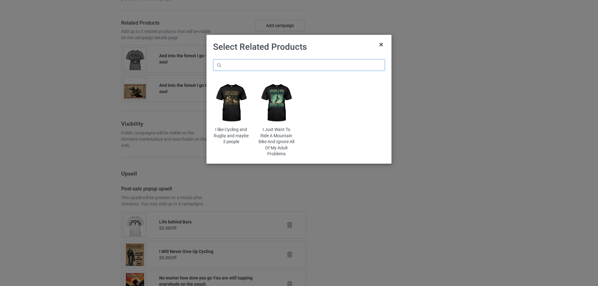
click at [272, 64] on input "text" at bounding box center [299, 65] width 172 height 12
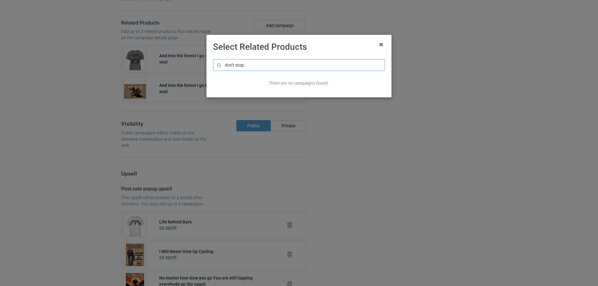
type input "don't stop"
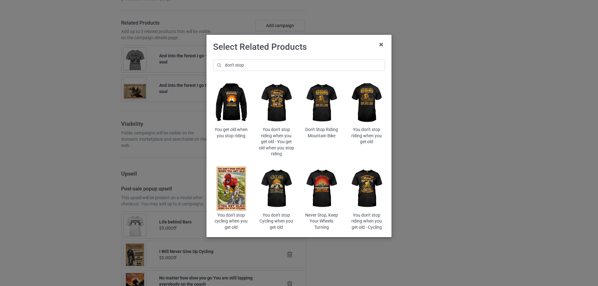
click at [367, 102] on img at bounding box center [366, 102] width 36 height 45
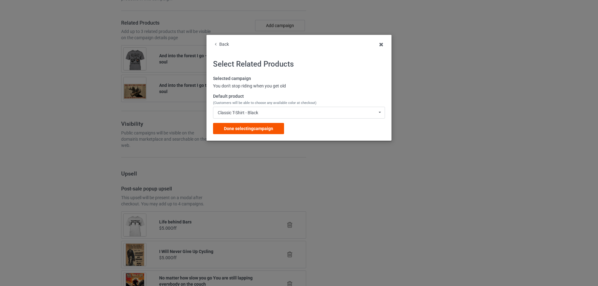
click at [260, 126] on span "Done selecting campaign" at bounding box center [248, 128] width 49 height 5
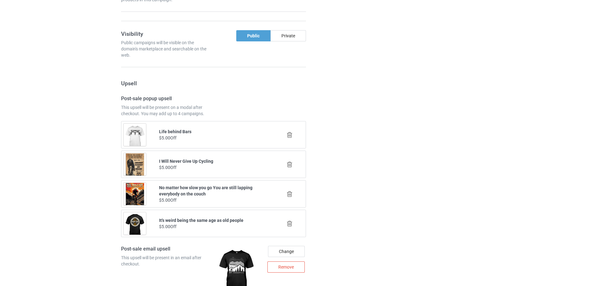
click at [359, 133] on div at bounding box center [341, 141] width 45 height 812
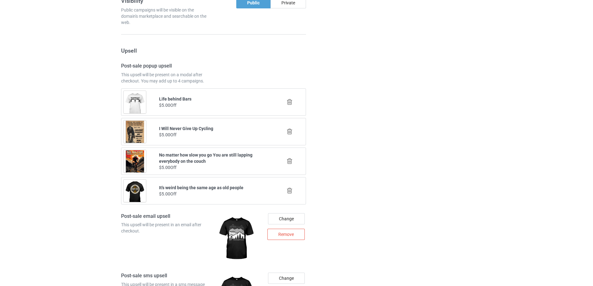
scroll to position [639, 0]
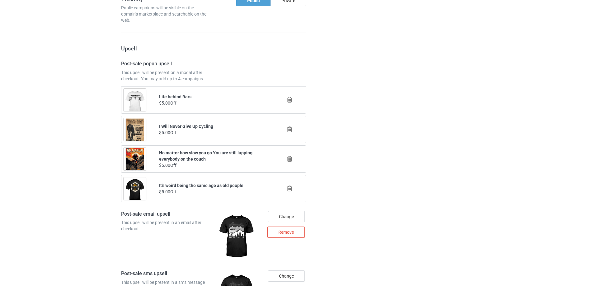
click at [290, 102] on icon at bounding box center [290, 99] width 8 height 7
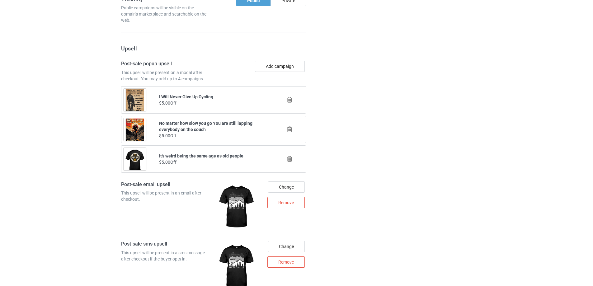
click at [290, 102] on icon at bounding box center [290, 99] width 8 height 7
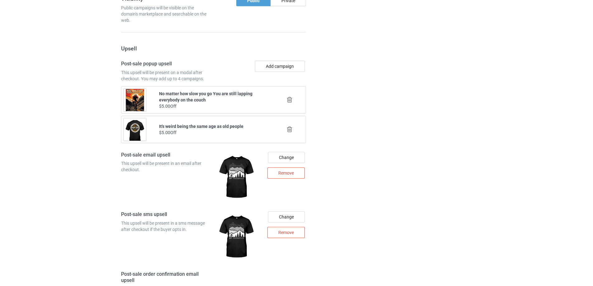
click at [290, 102] on icon at bounding box center [290, 99] width 8 height 7
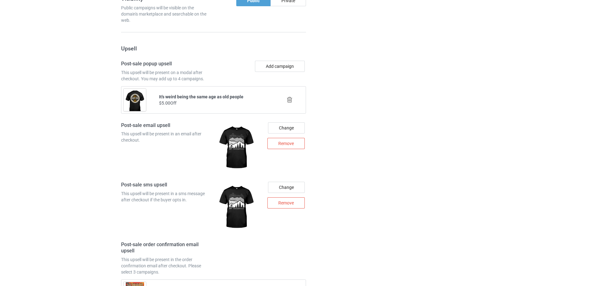
click at [290, 102] on icon at bounding box center [290, 99] width 8 height 7
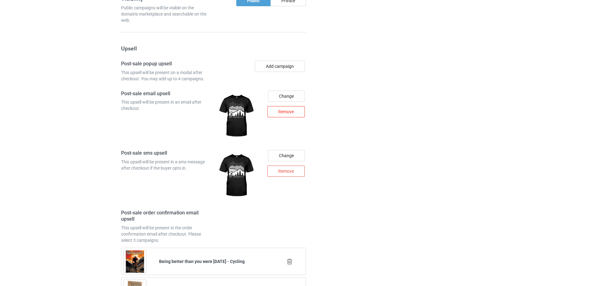
click at [290, 112] on div "Remove" at bounding box center [285, 111] width 37 height 11
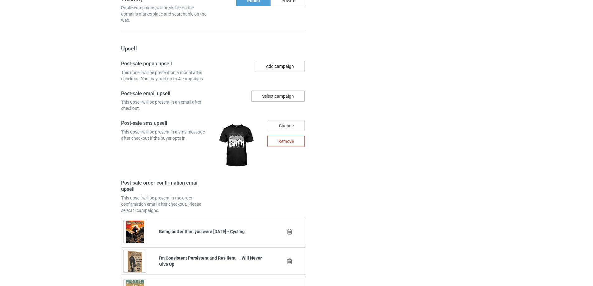
click at [282, 149] on div "Change Remove" at bounding box center [285, 146] width 49 height 60
click at [288, 143] on div "Remove" at bounding box center [285, 141] width 37 height 11
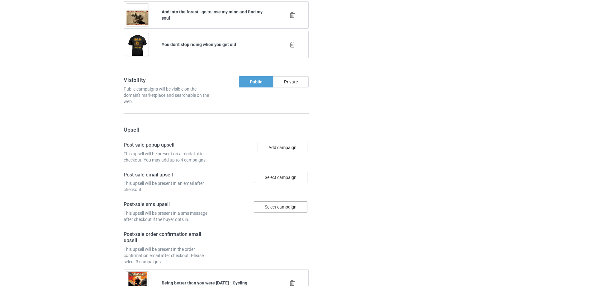
scroll to position [535, 0]
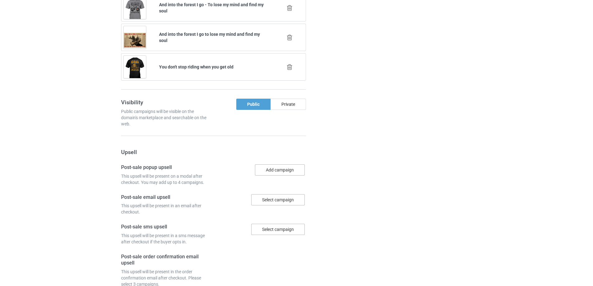
click at [281, 166] on button "Add campaign" at bounding box center [280, 169] width 50 height 11
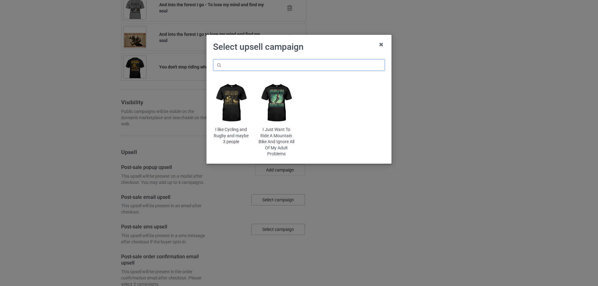
click at [312, 67] on input "text" at bounding box center [299, 65] width 172 height 12
type input "therapist"
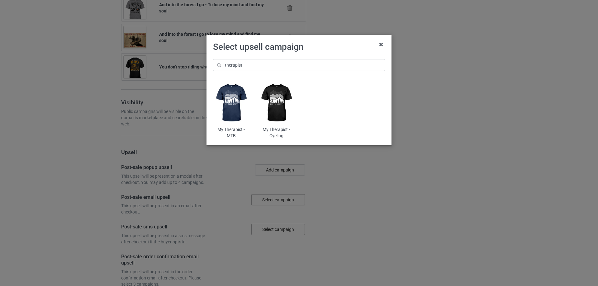
click at [233, 101] on img at bounding box center [231, 102] width 36 height 45
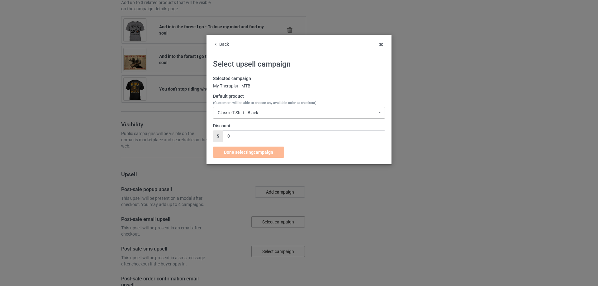
scroll to position [535, 0]
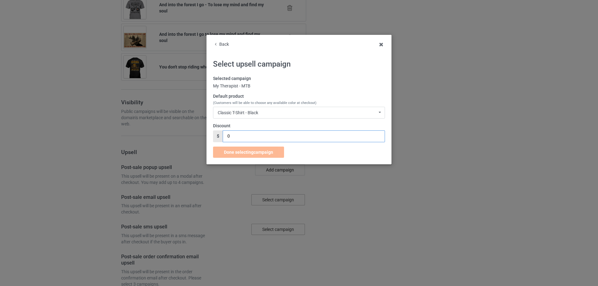
drag, startPoint x: 237, startPoint y: 134, endPoint x: 217, endPoint y: 135, distance: 19.7
click at [217, 135] on div "$ 0" at bounding box center [299, 136] width 172 height 12
type input "7"
click at [246, 152] on span "Done selecting campaign" at bounding box center [248, 152] width 49 height 5
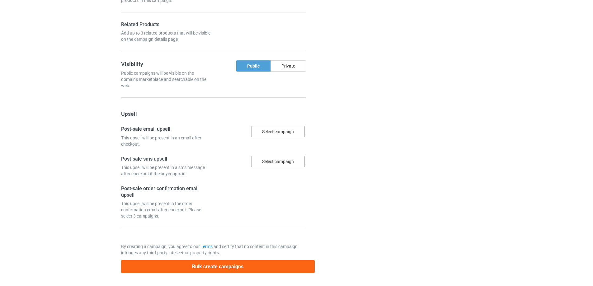
click at [361, 146] on div at bounding box center [341, 6] width 45 height 541
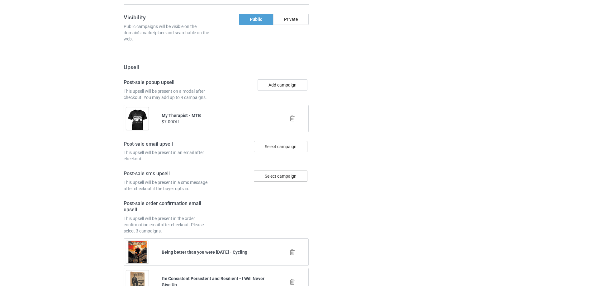
scroll to position [639, 0]
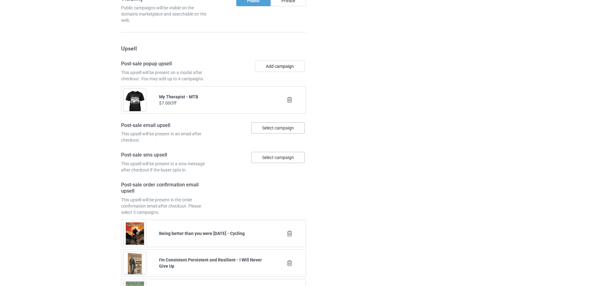
click at [275, 127] on div "Select campaign" at bounding box center [278, 127] width 54 height 11
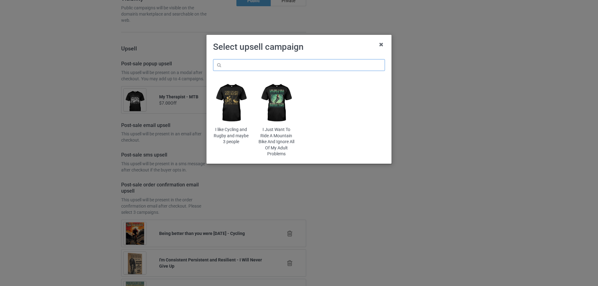
click at [315, 67] on input "text" at bounding box center [299, 65] width 172 height 12
paste input "therapist"
type input "therapist"
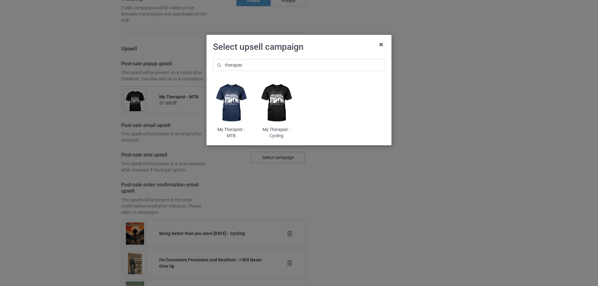
click at [232, 106] on img at bounding box center [231, 102] width 36 height 45
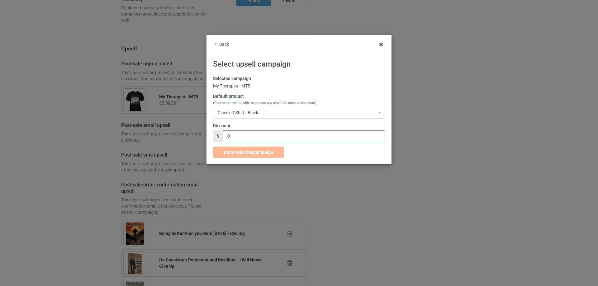
drag, startPoint x: 237, startPoint y: 135, endPoint x: 217, endPoint y: 136, distance: 20.2
click at [217, 136] on div "$ 0" at bounding box center [299, 136] width 172 height 12
type input "7"
click at [240, 153] on span "Done selecting campaign" at bounding box center [248, 152] width 49 height 5
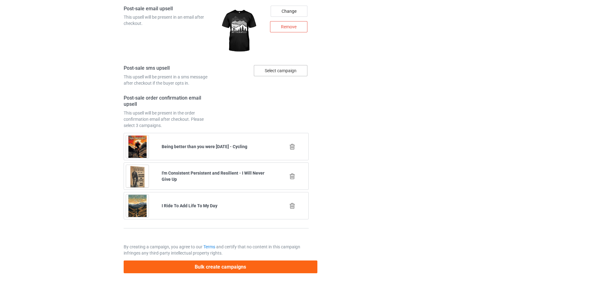
scroll to position [757, 0]
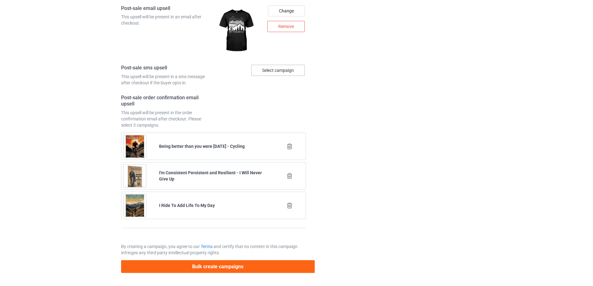
click at [290, 71] on div "Select campaign" at bounding box center [278, 70] width 54 height 11
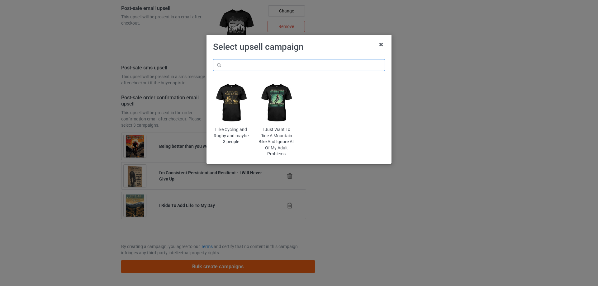
click at [297, 66] on input "text" at bounding box center [299, 65] width 172 height 12
paste input "therapist"
type input "therapist"
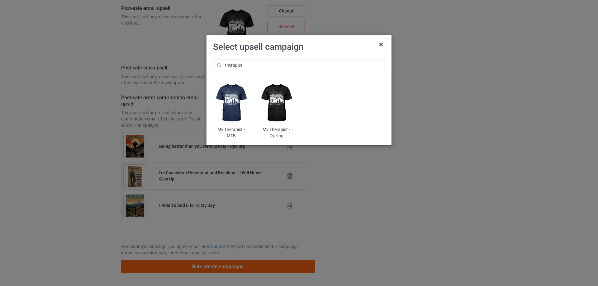
click at [233, 105] on img at bounding box center [231, 102] width 36 height 45
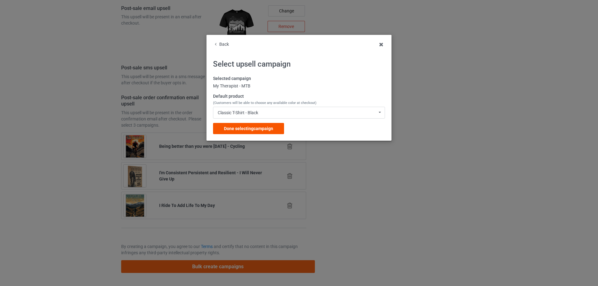
click at [236, 127] on span "Done selecting campaign" at bounding box center [248, 128] width 49 height 5
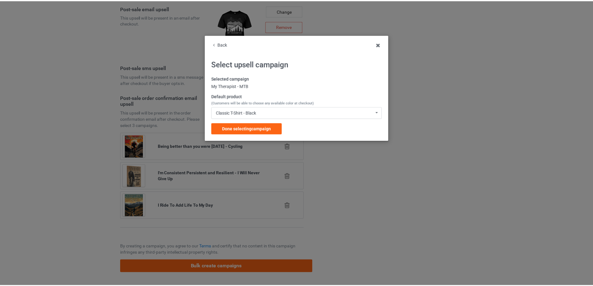
scroll to position [513, 0]
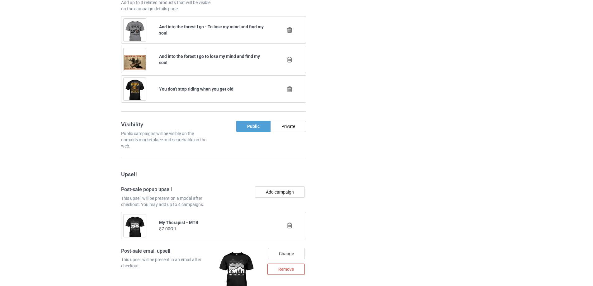
click at [383, 143] on div "Campaign details Details were duplicated from the original campaign. Any change…" at bounding box center [420, 128] width 112 height 844
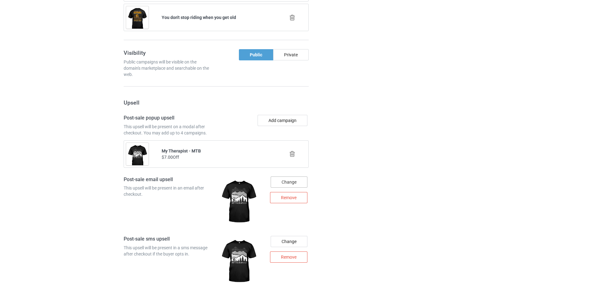
scroll to position [617, 0]
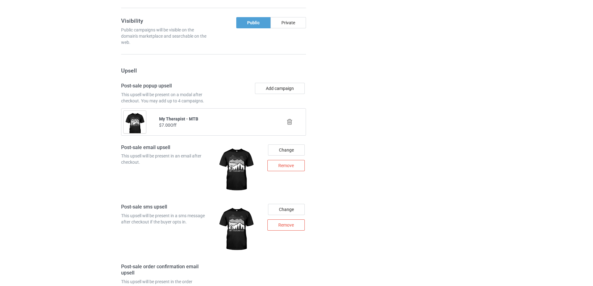
click at [291, 80] on form "URL teecycle247.com/ undefined/ bestees-4u.com/ books-4life.com/ pethouse88.com…" at bounding box center [213, 6] width 185 height 764
click at [291, 91] on button "Add campaign" at bounding box center [280, 88] width 50 height 11
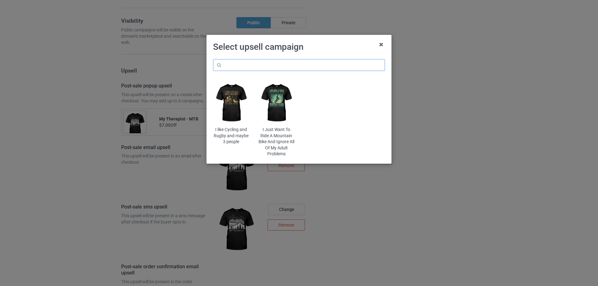
click at [312, 64] on input "text" at bounding box center [299, 65] width 172 height 12
type input "0806"
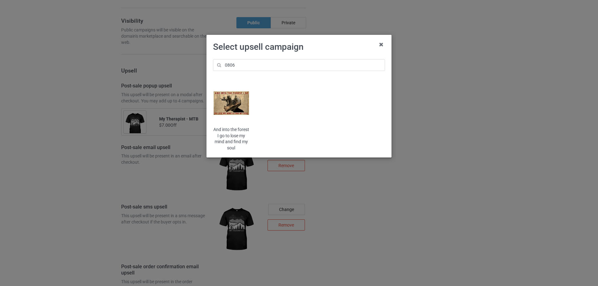
click at [233, 104] on img at bounding box center [231, 102] width 36 height 45
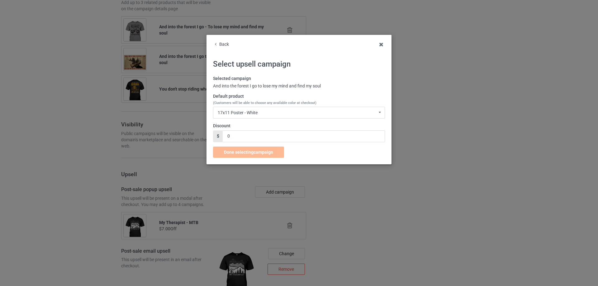
scroll to position [617, 0]
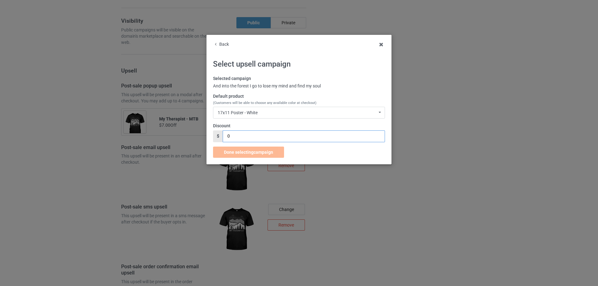
drag, startPoint x: 239, startPoint y: 136, endPoint x: 212, endPoint y: 136, distance: 26.8
click at [212, 136] on div "Back Select upsell campaign Selected campaign And into the forest I go to lose …" at bounding box center [298, 99] width 185 height 129
type input "7"
click at [256, 116] on div "17x11 Poster - White 17x11 Poster - White 36x24 Poster - White 24x16 Poster - W…" at bounding box center [299, 113] width 172 height 12
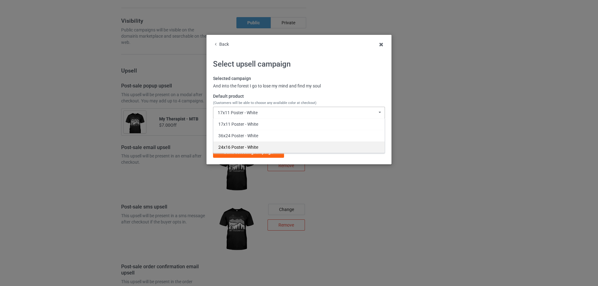
click at [243, 145] on div "24x16 Poster - White" at bounding box center [298, 147] width 171 height 12
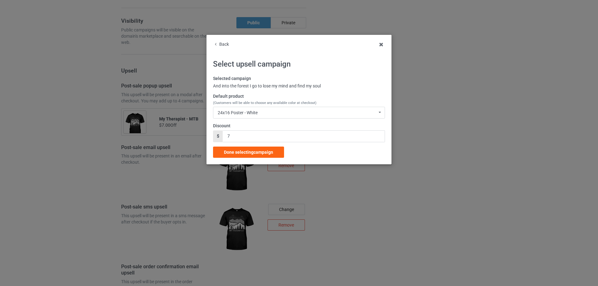
click at [246, 151] on span "Done selecting campaign" at bounding box center [248, 152] width 49 height 5
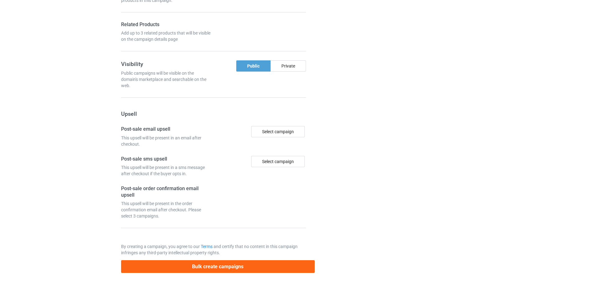
click at [373, 151] on div "Campaign details Details were duplicated from the original campaign. Any change…" at bounding box center [420, 6] width 112 height 541
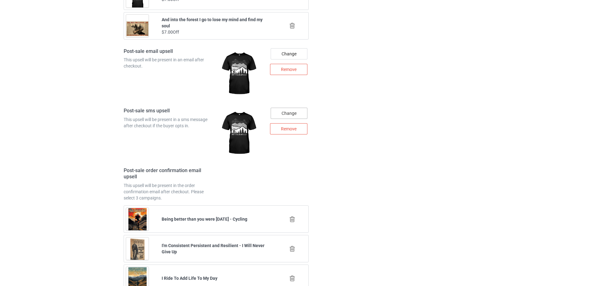
scroll to position [639, 0]
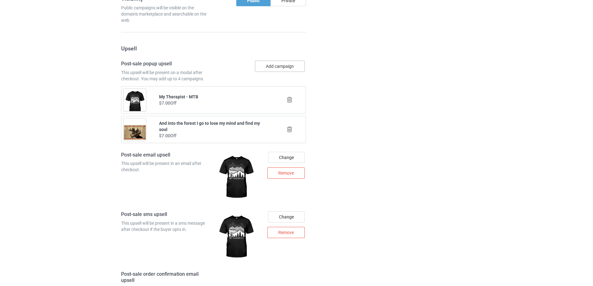
click at [295, 64] on button "Add campaign" at bounding box center [280, 66] width 50 height 11
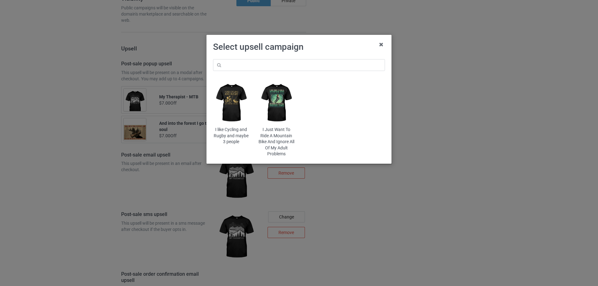
click at [313, 57] on div "I like Cycling and Rugby and maybe 3 people I Just Want To Ride A Mountain Bike…" at bounding box center [299, 108] width 181 height 107
click at [313, 65] on input "text" at bounding box center [299, 65] width 172 height 12
type input "stop"
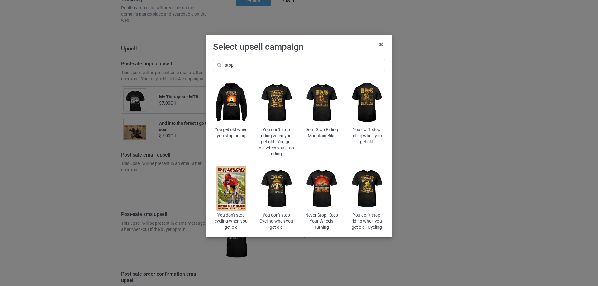
click at [329, 101] on img at bounding box center [321, 102] width 36 height 45
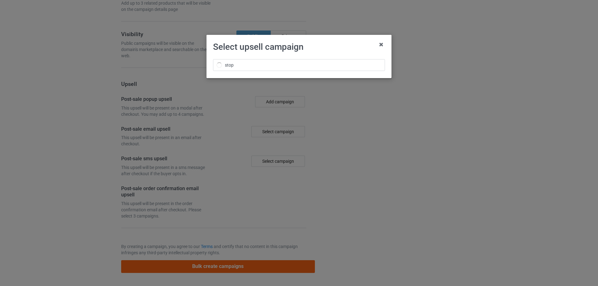
scroll to position [639, 0]
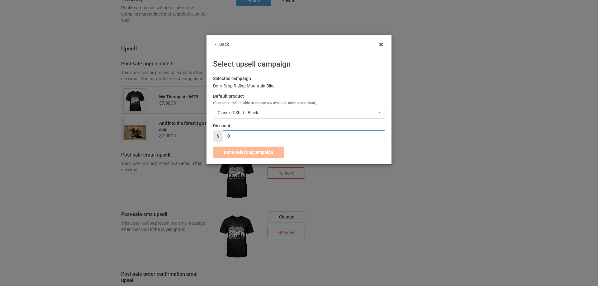
drag, startPoint x: 241, startPoint y: 137, endPoint x: 209, endPoint y: 137, distance: 31.8
click at [209, 137] on div "Back Select upsell campaign Selected campaign Don't Stop Riding Mountain Bike D…" at bounding box center [298, 99] width 185 height 129
type input "7"
click at [246, 151] on span "Done selecting campaign" at bounding box center [248, 152] width 49 height 5
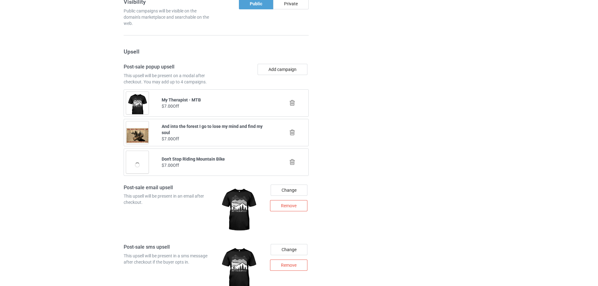
scroll to position [639, 0]
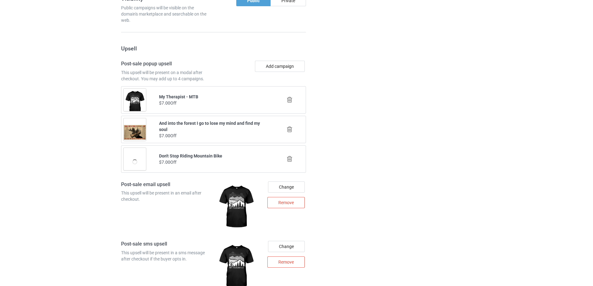
click at [292, 73] on div "Add campaign" at bounding box center [261, 71] width 95 height 21
click at [298, 71] on button "Add campaign" at bounding box center [280, 66] width 50 height 11
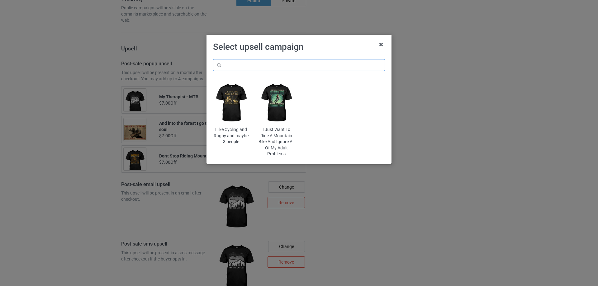
click at [319, 69] on input "text" at bounding box center [299, 65] width 172 height 12
type input "forest"
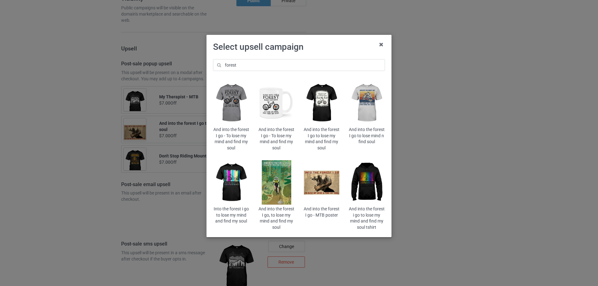
click at [230, 103] on img at bounding box center [231, 102] width 36 height 45
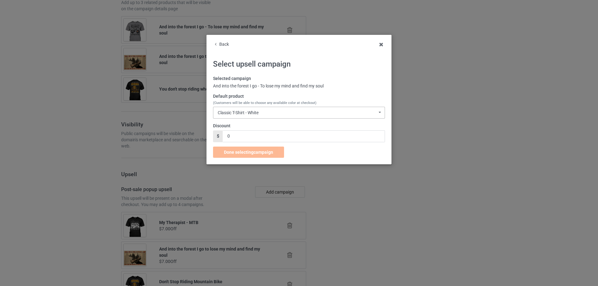
scroll to position [639, 0]
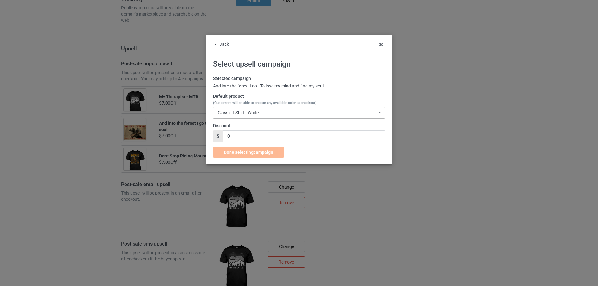
click at [256, 115] on div "Classic T-Shirt - White" at bounding box center [238, 112] width 41 height 4
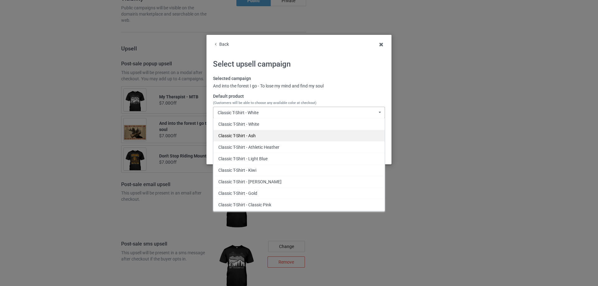
click at [258, 136] on div "Classic T-Shirt - Ash" at bounding box center [298, 136] width 171 height 12
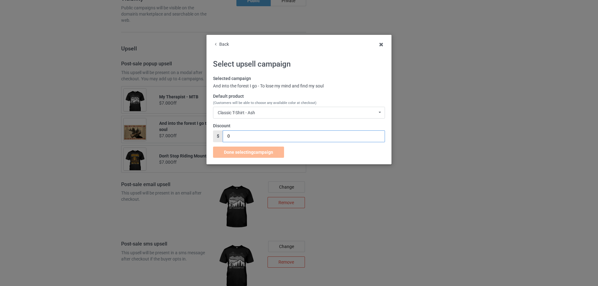
drag, startPoint x: 242, startPoint y: 135, endPoint x: 211, endPoint y: 136, distance: 30.8
click at [211, 136] on div "Back Select upsell campaign Selected campaign And into the forest I go - To los…" at bounding box center [298, 99] width 185 height 129
type input "7"
click at [246, 153] on span "Done selecting campaign" at bounding box center [248, 152] width 49 height 5
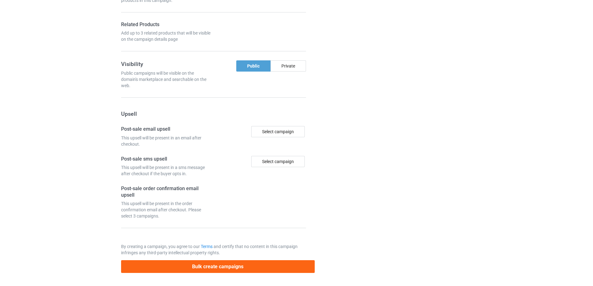
click at [349, 144] on div at bounding box center [341, 6] width 45 height 541
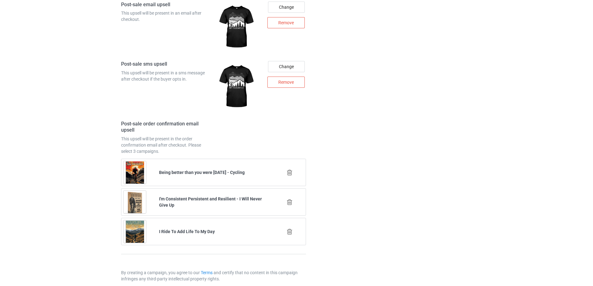
scroll to position [875, 0]
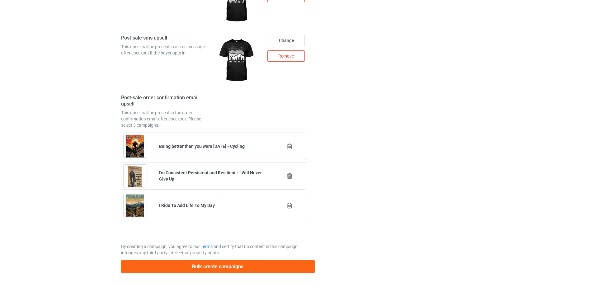
click at [290, 146] on icon at bounding box center [290, 146] width 8 height 7
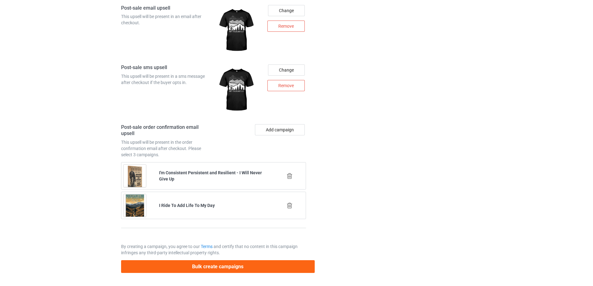
click at [289, 174] on icon at bounding box center [290, 176] width 8 height 7
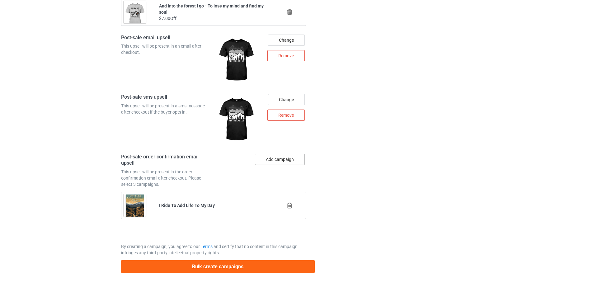
drag, startPoint x: 290, startPoint y: 206, endPoint x: 287, endPoint y: 189, distance: 16.7
click at [290, 205] on icon at bounding box center [290, 205] width 8 height 7
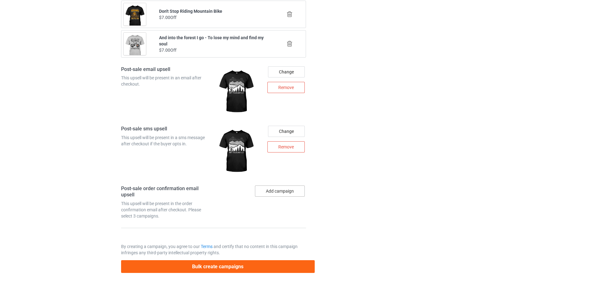
click at [287, 195] on button "Add campaign" at bounding box center [280, 190] width 50 height 11
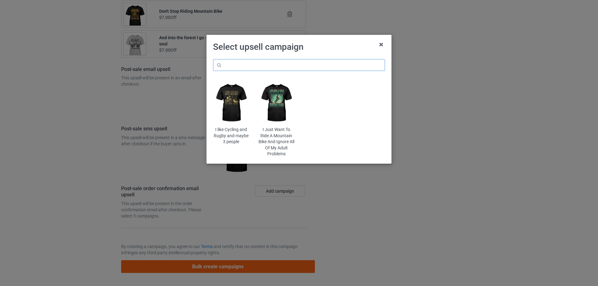
click at [331, 66] on input "text" at bounding box center [299, 65] width 172 height 12
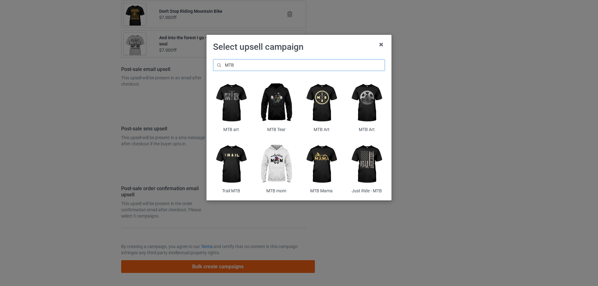
type input "MTB"
click at [370, 103] on img at bounding box center [366, 102] width 36 height 45
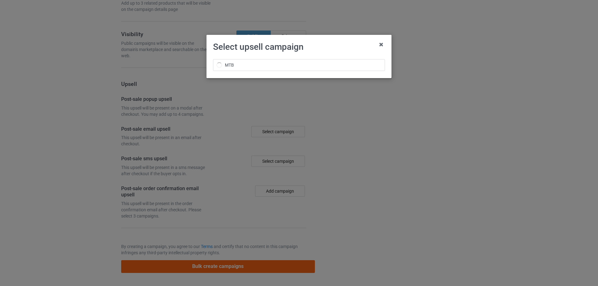
scroll to position [513, 0]
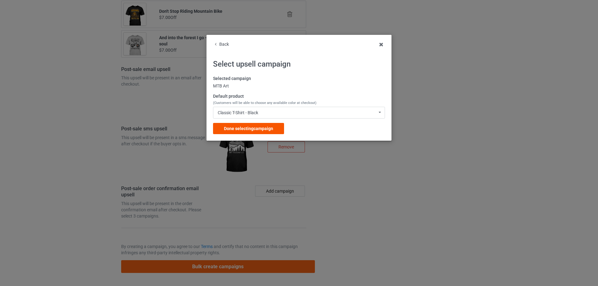
click at [248, 126] on span "Done selecting campaign" at bounding box center [248, 128] width 49 height 5
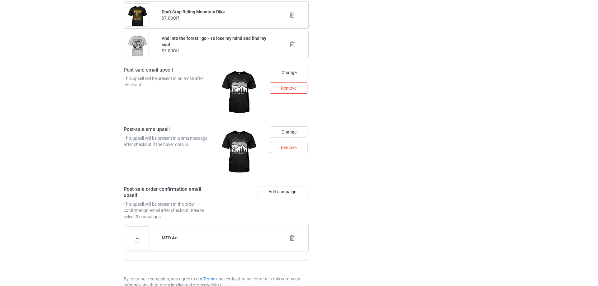
scroll to position [816, 0]
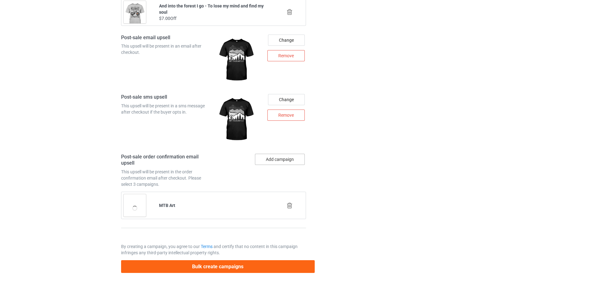
click at [293, 156] on button "Add campaign" at bounding box center [280, 159] width 50 height 11
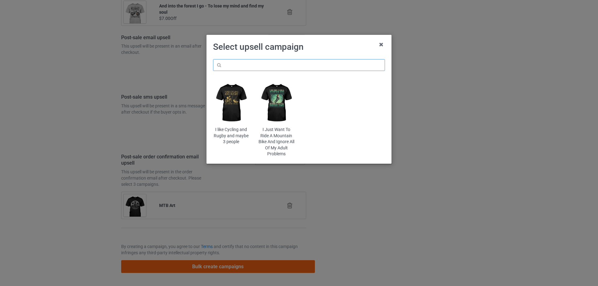
click at [332, 69] on input "text" at bounding box center [299, 65] width 172 height 12
type input "some grandpas"
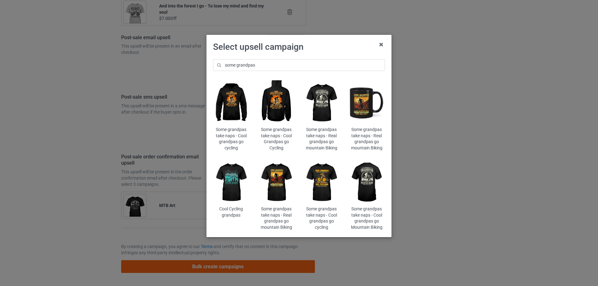
click at [280, 176] on img at bounding box center [276, 182] width 36 height 45
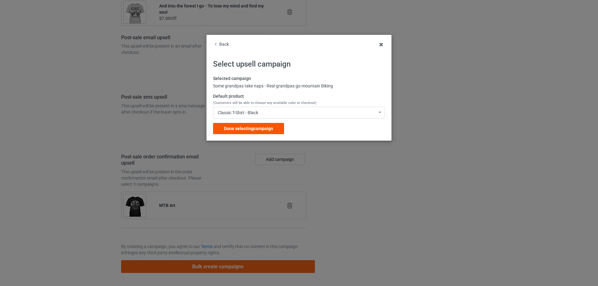
click at [259, 129] on span "Done selecting campaign" at bounding box center [248, 128] width 49 height 5
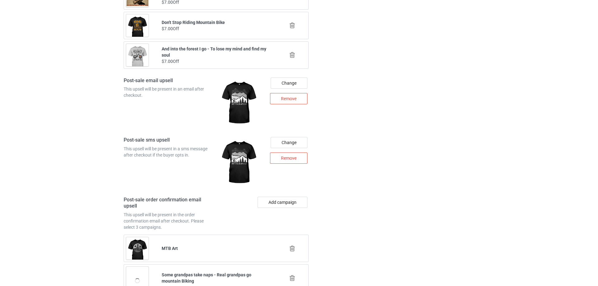
scroll to position [846, 0]
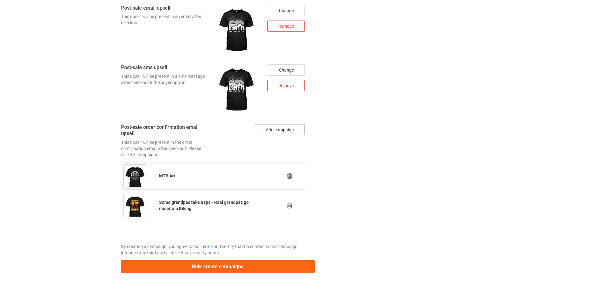
click at [289, 127] on button "Add campaign" at bounding box center [280, 129] width 50 height 11
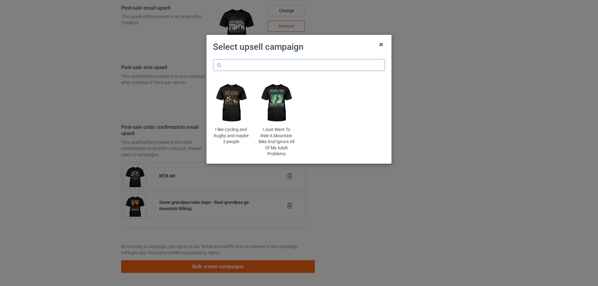
click at [320, 66] on input "text" at bounding box center [299, 65] width 172 height 12
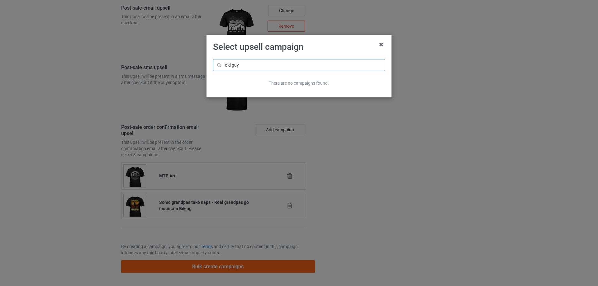
type input "old guy"
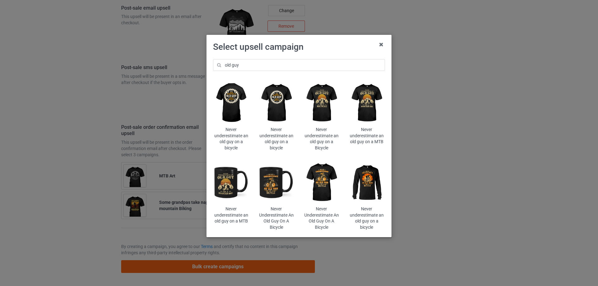
click at [367, 107] on img at bounding box center [366, 102] width 36 height 45
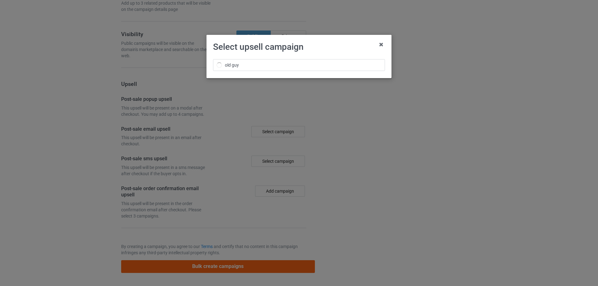
scroll to position [513, 0]
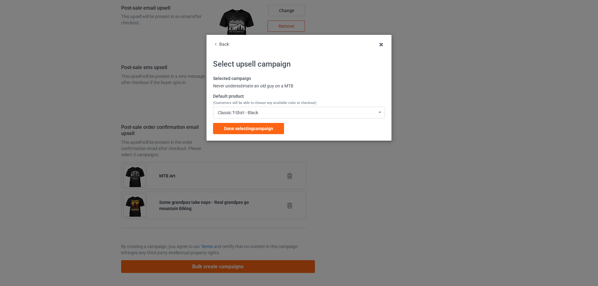
click at [255, 128] on span "Done selecting campaign" at bounding box center [248, 128] width 49 height 5
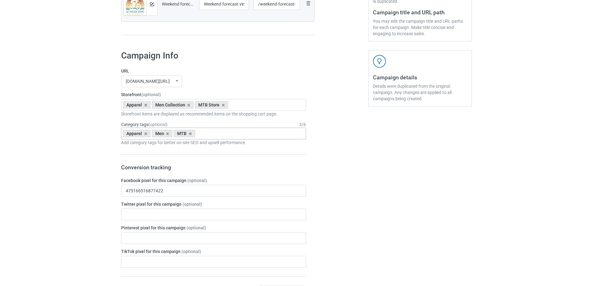
scroll to position [311, 0]
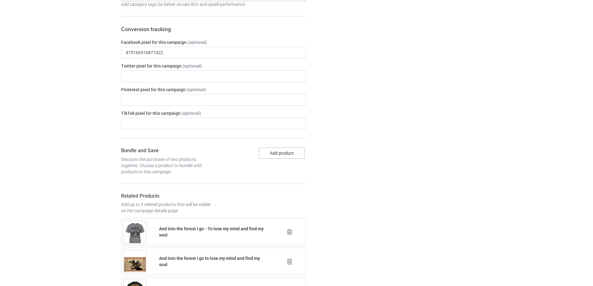
drag, startPoint x: 279, startPoint y: 153, endPoint x: 349, endPoint y: 152, distance: 70.0
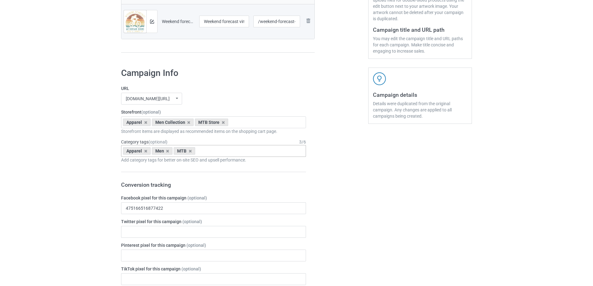
click at [260, 89] on label "URL" at bounding box center [213, 88] width 185 height 6
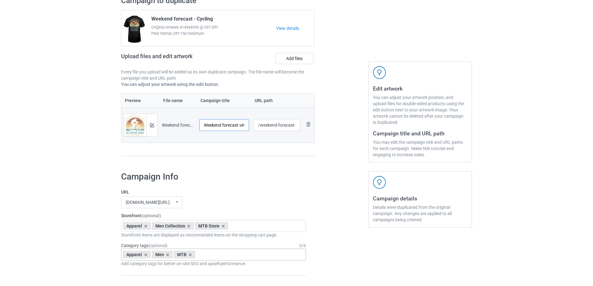
scroll to position [0, 22]
drag, startPoint x: 224, startPoint y: 128, endPoint x: 253, endPoint y: 128, distance: 28.9
click at [253, 128] on tr "Preview and edit artwork Weekend forecast vintage - MTB.png Weekend forecast vi…" at bounding box center [217, 125] width 193 height 35
click at [233, 128] on input "Weekend forecast vintage - MTB" at bounding box center [224, 125] width 50 height 12
click at [226, 125] on input "Weekend forecast vintage - MTB" at bounding box center [224, 125] width 50 height 12
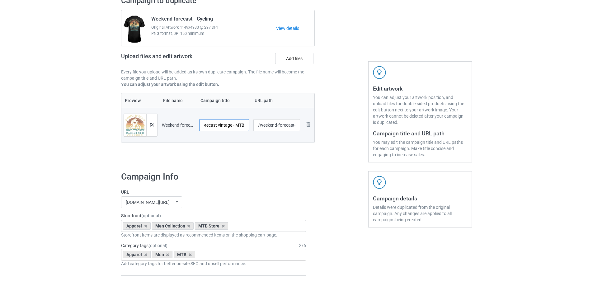
click at [226, 125] on input "Weekend forecast vintage - MTB" at bounding box center [224, 125] width 50 height 12
click at [223, 155] on div "Preview File name Campaign title URL path Preview and edit artwork Weekend fore…" at bounding box center [218, 124] width 194 height 63
drag, startPoint x: 223, startPoint y: 127, endPoint x: 245, endPoint y: 126, distance: 22.7
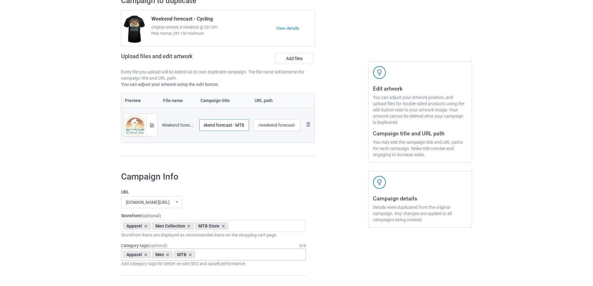
click at [245, 126] on input "Weekend forecast - MTB" at bounding box center [224, 125] width 50 height 12
click at [246, 125] on input "Weekend forecast - MTB" at bounding box center [224, 125] width 50 height 12
type input "Weekend forecast - MTB with a chance of drinking"
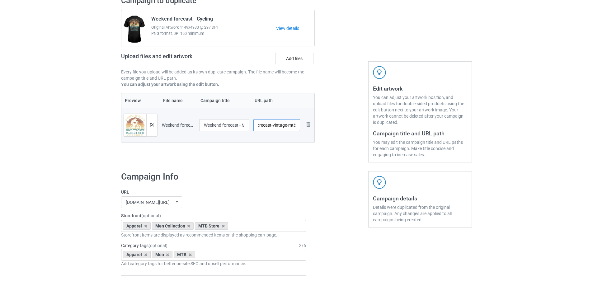
drag, startPoint x: 292, startPoint y: 125, endPoint x: 300, endPoint y: 125, distance: 8.4
click at [300, 125] on td "/weekend-forecast-vintage-mtb" at bounding box center [276, 125] width 51 height 35
click at [280, 126] on input "/weekend-forecast-vintage-mtb" at bounding box center [276, 125] width 47 height 12
click at [321, 149] on div at bounding box center [341, 79] width 45 height 175
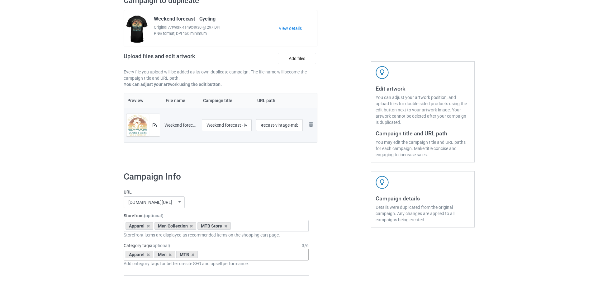
scroll to position [0, 0]
click at [156, 125] on div at bounding box center [151, 125] width 11 height 22
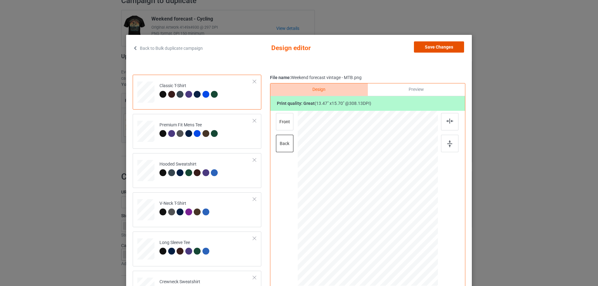
click at [427, 47] on button "Save Changes" at bounding box center [439, 46] width 50 height 11
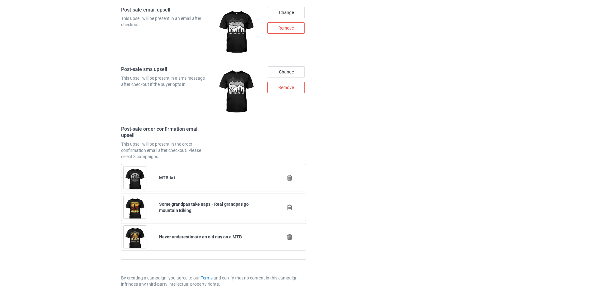
scroll to position [875, 0]
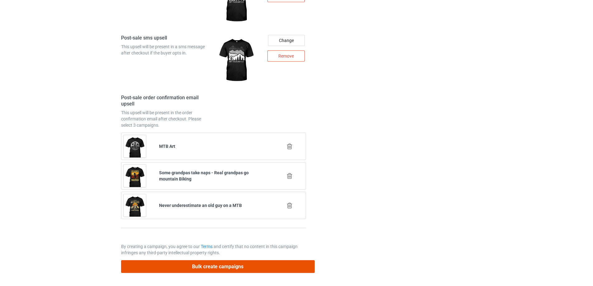
click at [190, 266] on button "Bulk create campaigns" at bounding box center [218, 266] width 194 height 13
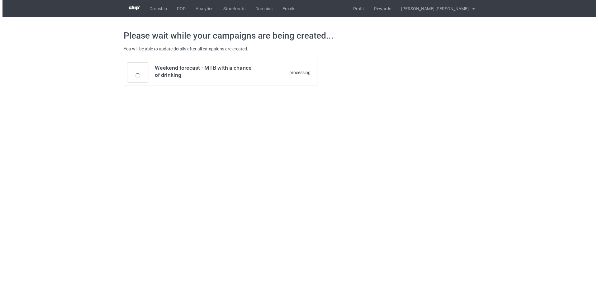
scroll to position [0, 0]
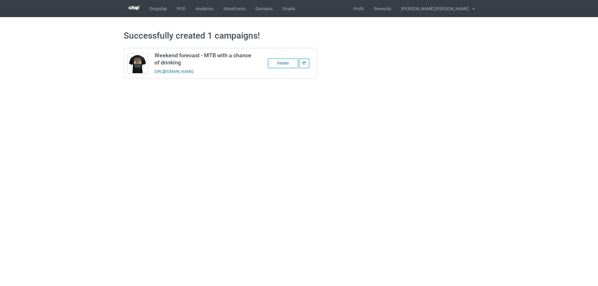
click at [284, 63] on div "Details" at bounding box center [283, 64] width 30 height 10
